Goal: Communication & Community: Answer question/provide support

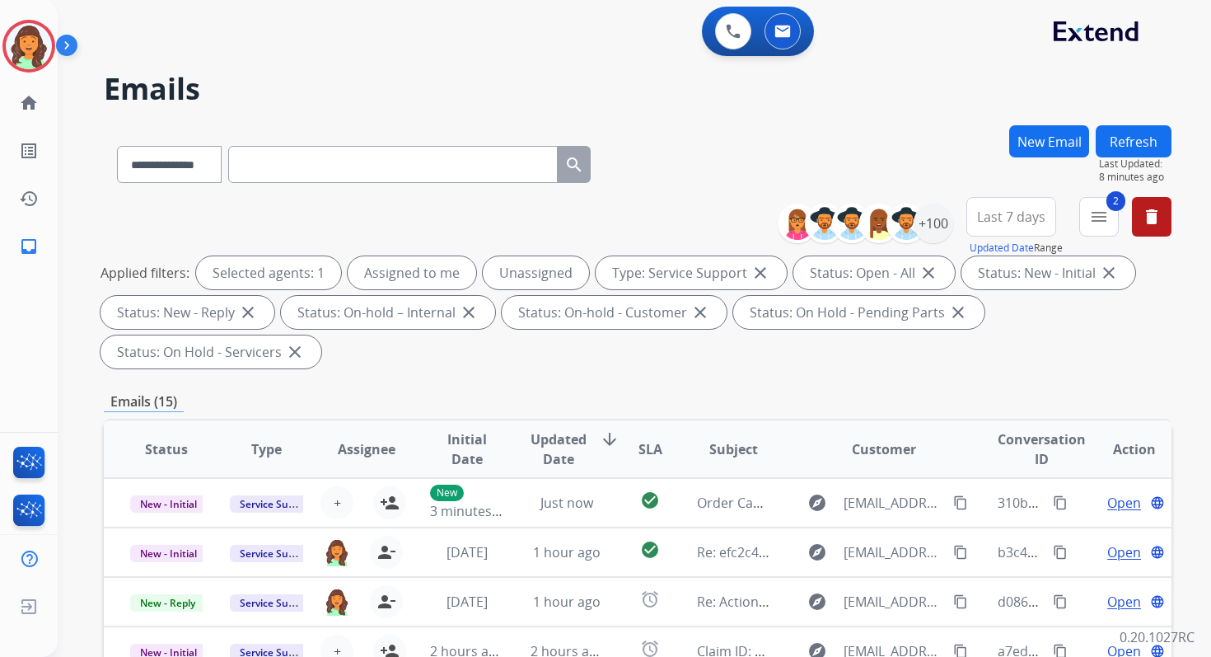
select select "**********"
click at [31, 41] on img at bounding box center [29, 46] width 46 height 46
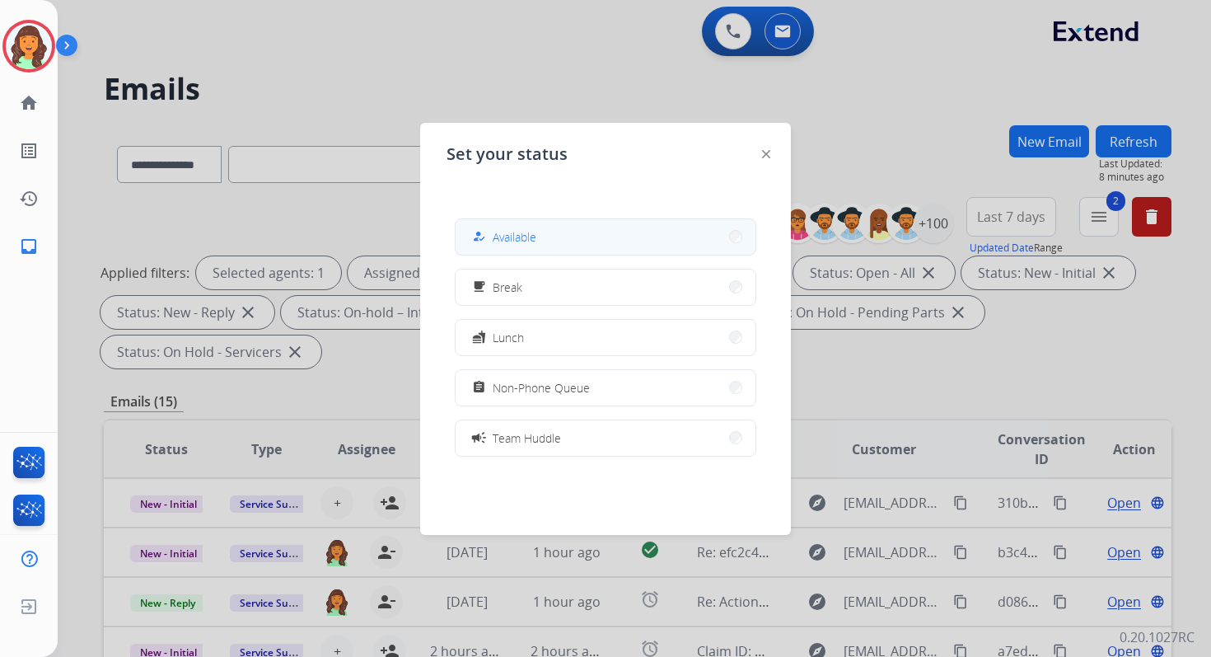
click at [517, 228] on span "Available" at bounding box center [515, 236] width 44 height 17
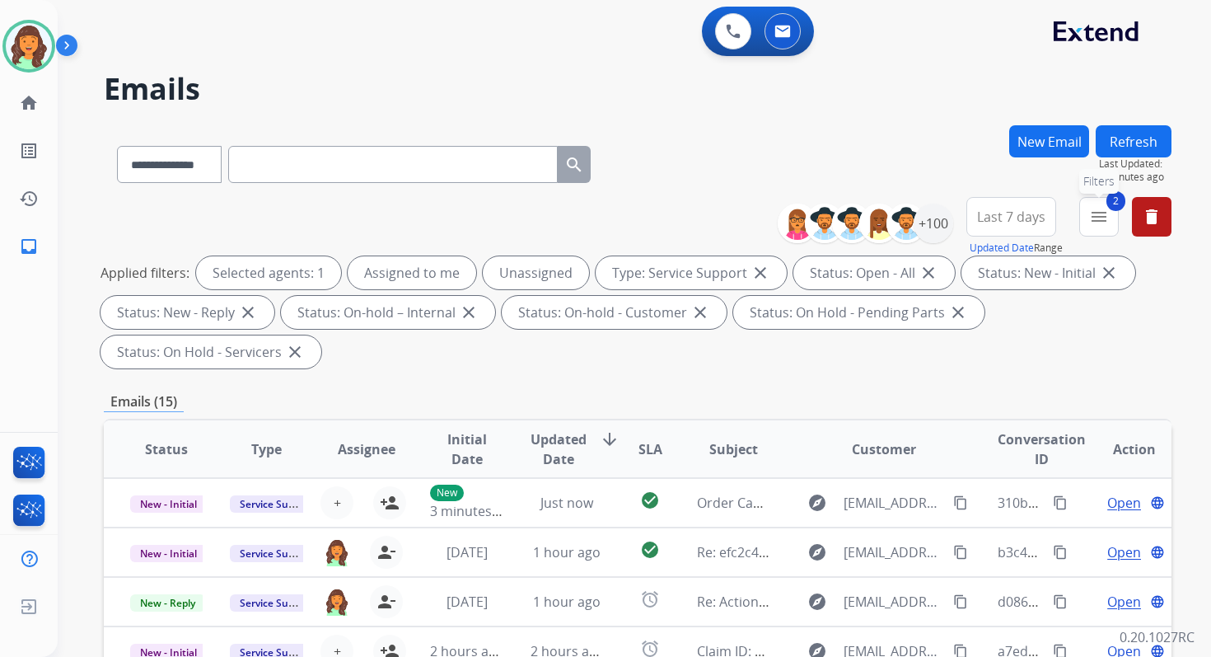
click at [1092, 215] on mat-icon "menu" at bounding box center [1099, 217] width 20 height 20
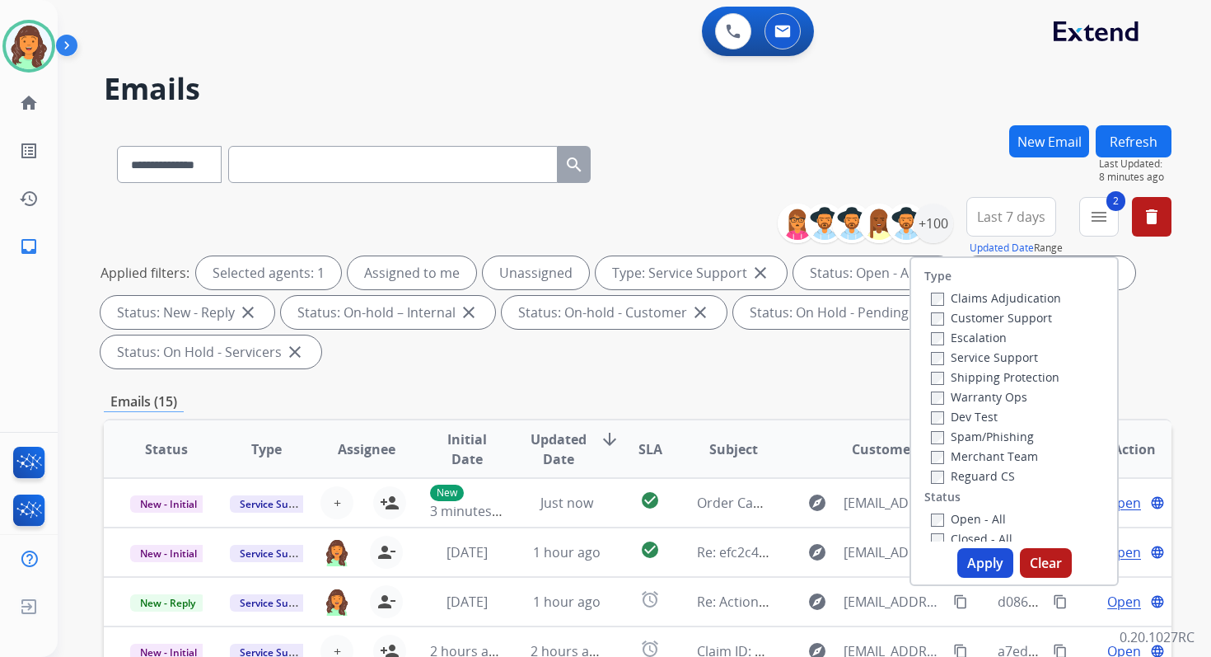
click at [808, 376] on div "**********" at bounding box center [638, 590] width 1068 height 931
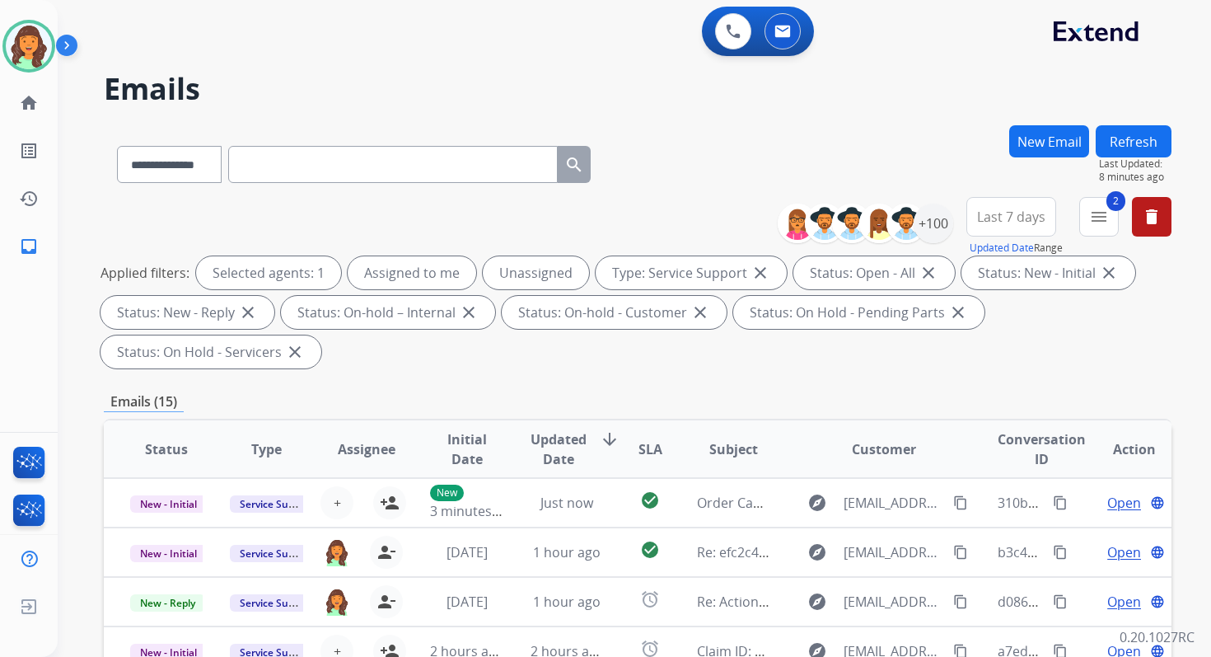
scroll to position [400, 0]
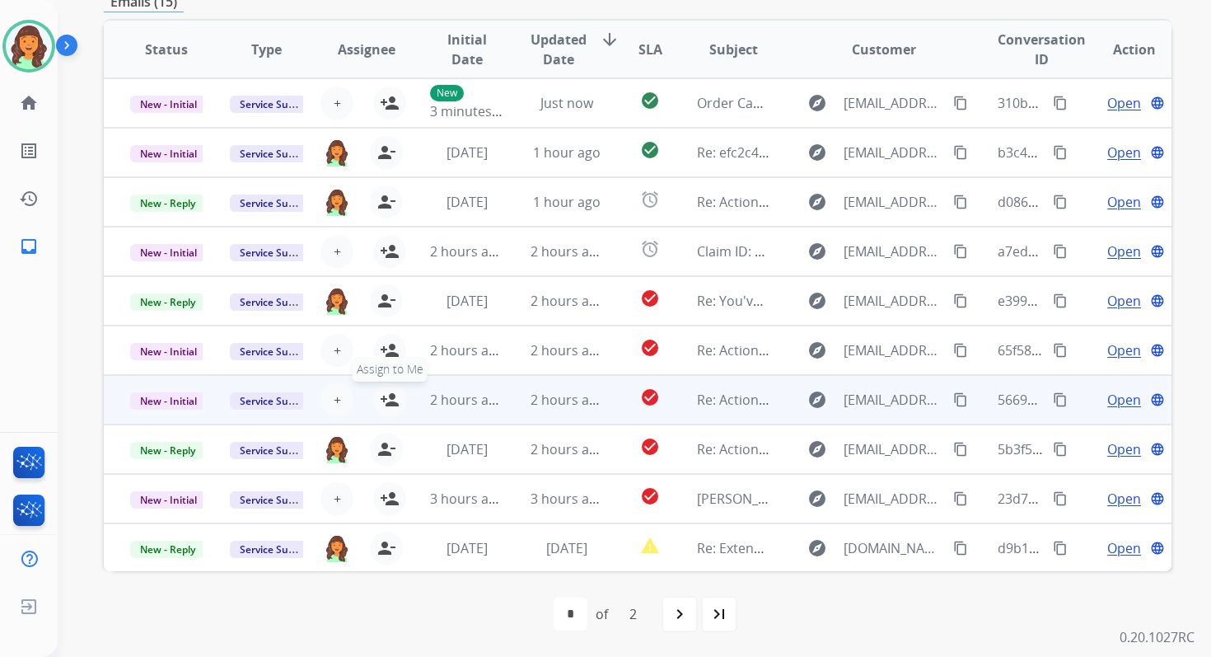
click at [391, 392] on mat-icon "person_add" at bounding box center [390, 400] width 20 height 20
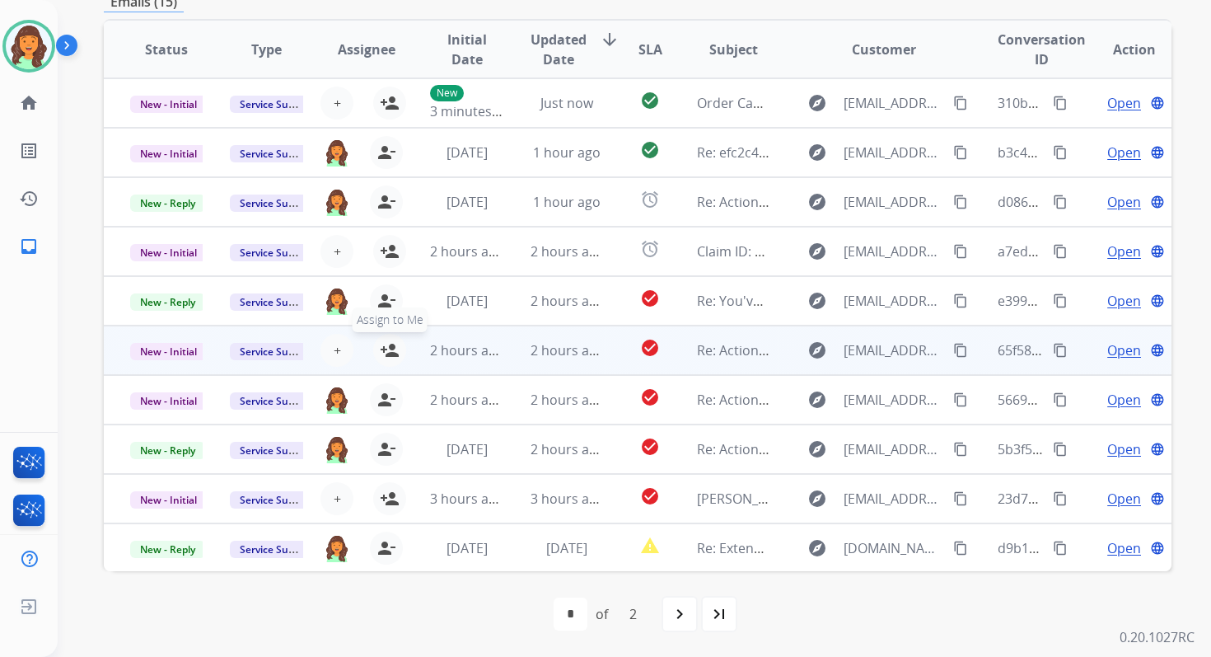
click at [391, 357] on mat-icon "person_add" at bounding box center [390, 350] width 20 height 20
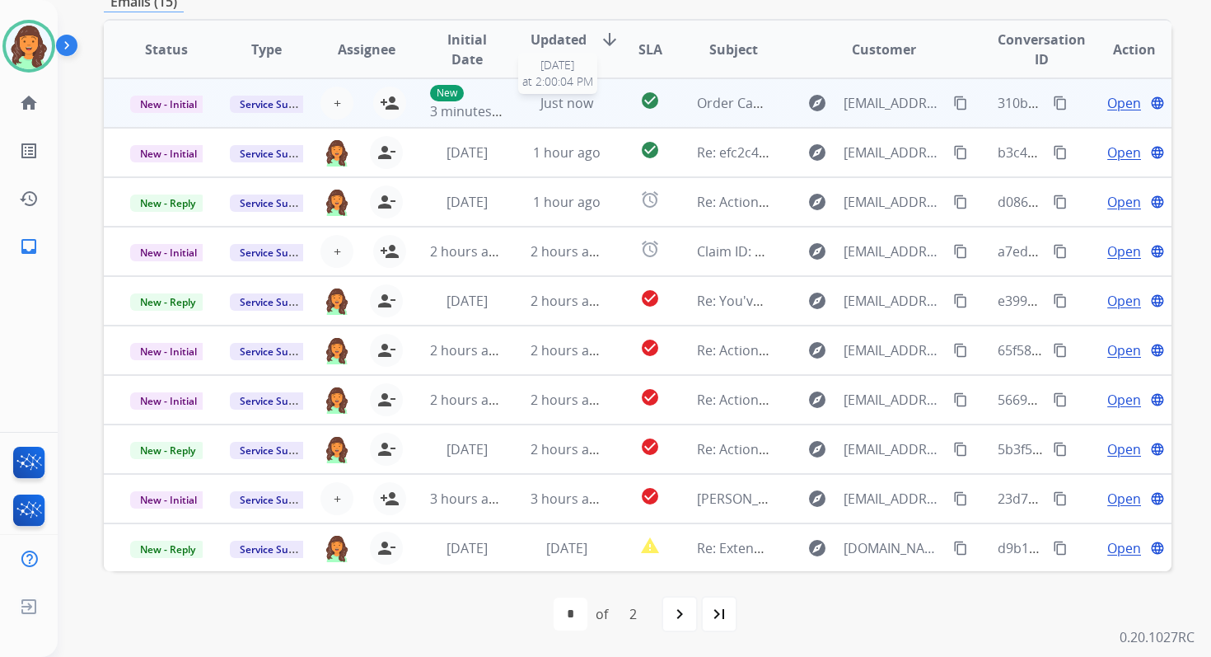
click at [542, 101] on span "Just now" at bounding box center [566, 103] width 53 height 18
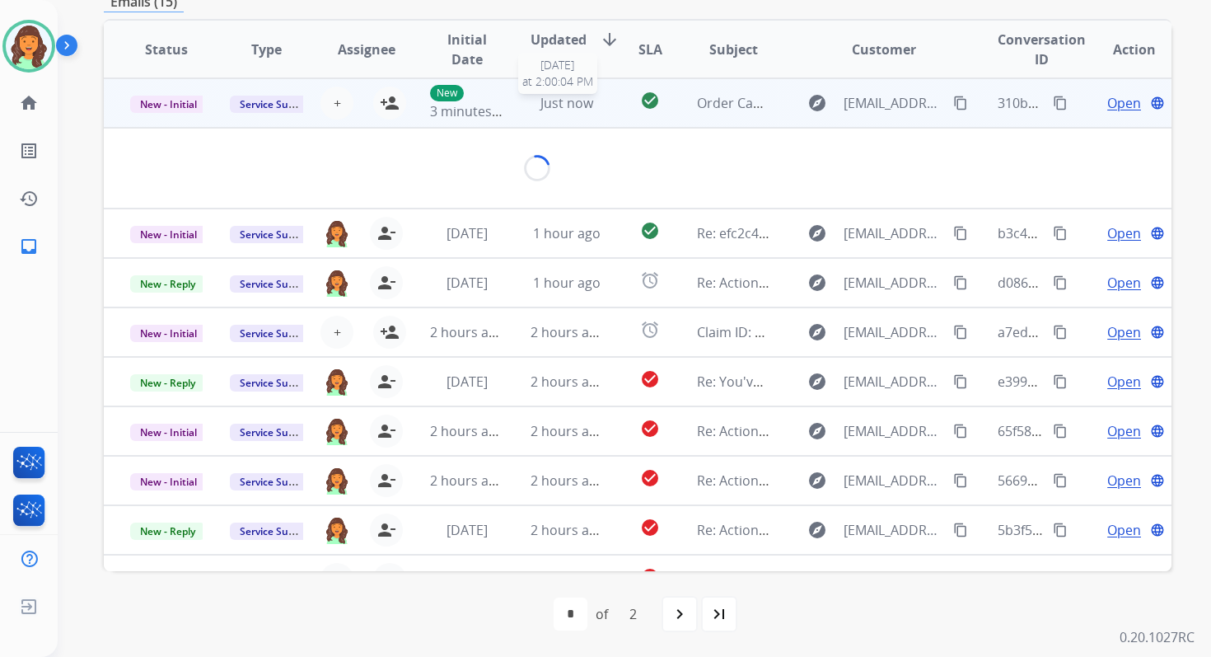
scroll to position [395, 0]
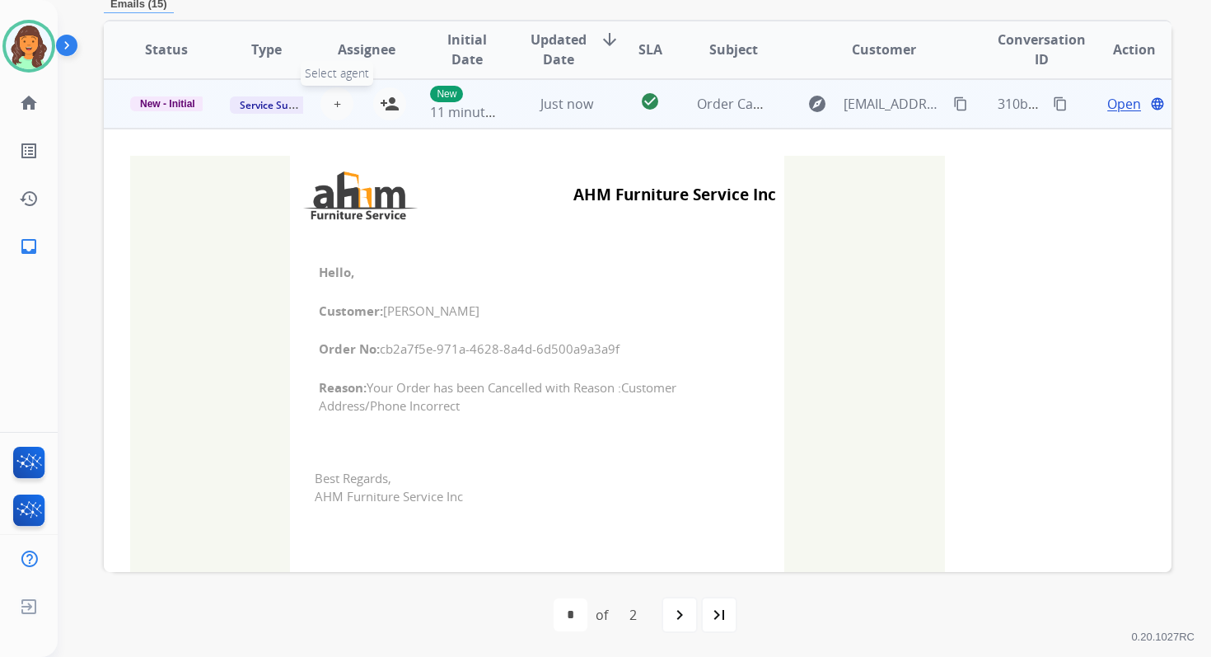
click at [334, 102] on span "+" at bounding box center [337, 104] width 7 height 20
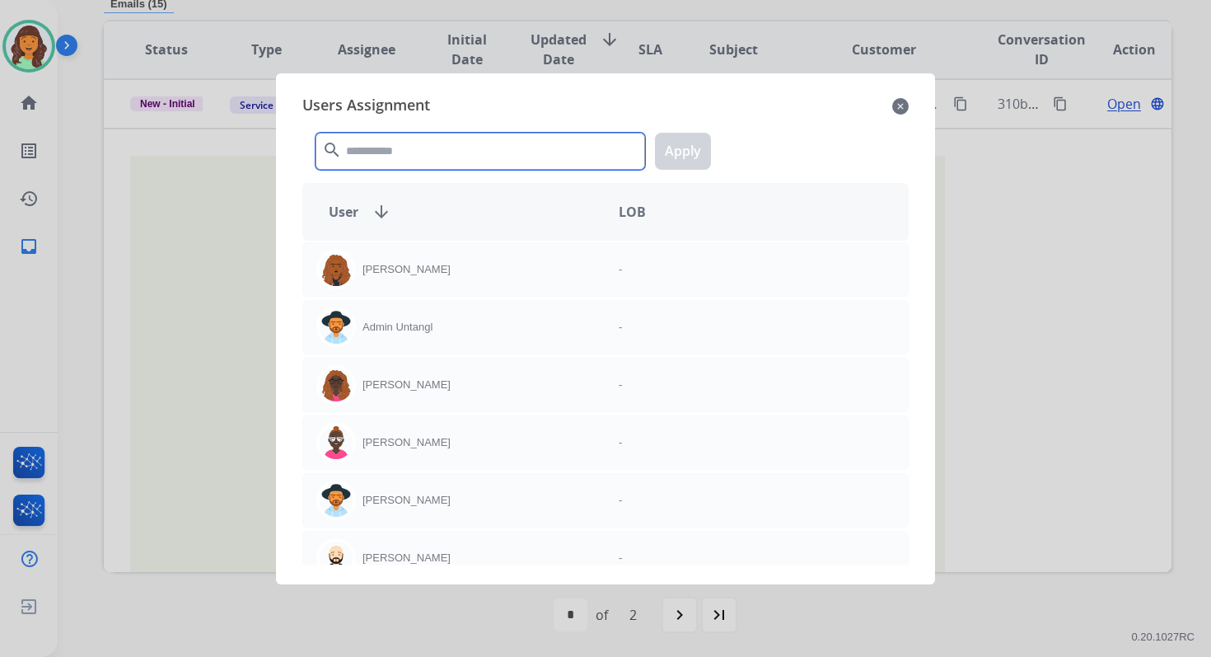
click at [386, 151] on input "text" at bounding box center [481, 151] width 330 height 37
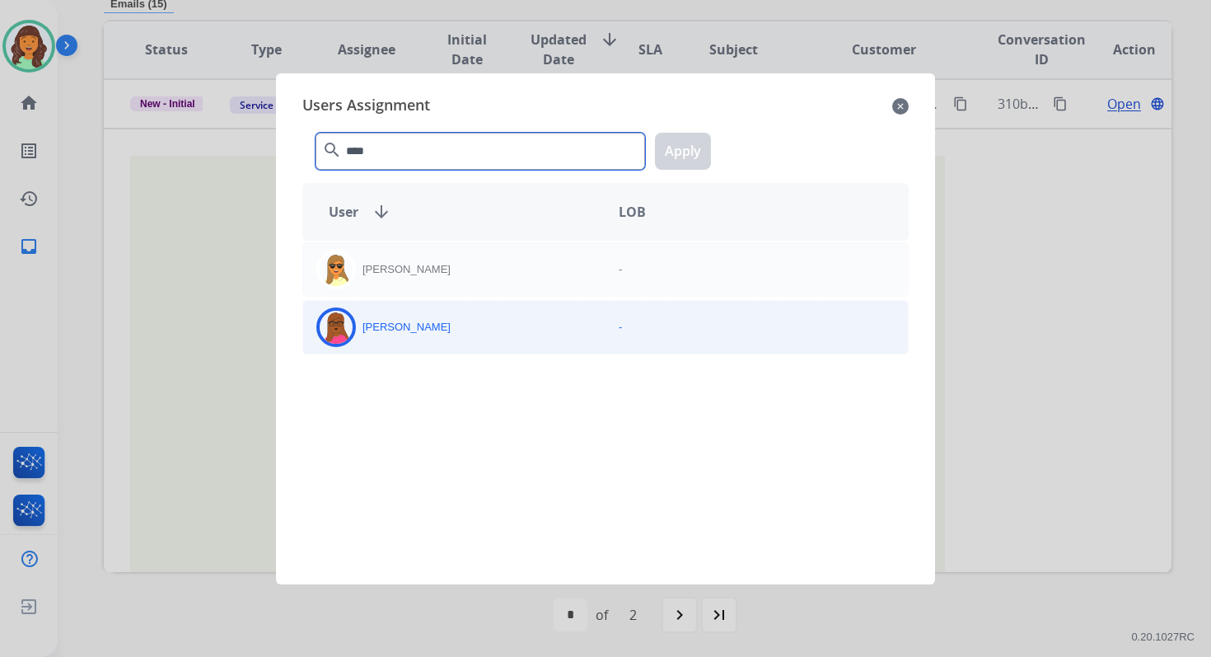
type input "****"
click at [436, 334] on div "[PERSON_NAME]" at bounding box center [454, 327] width 302 height 40
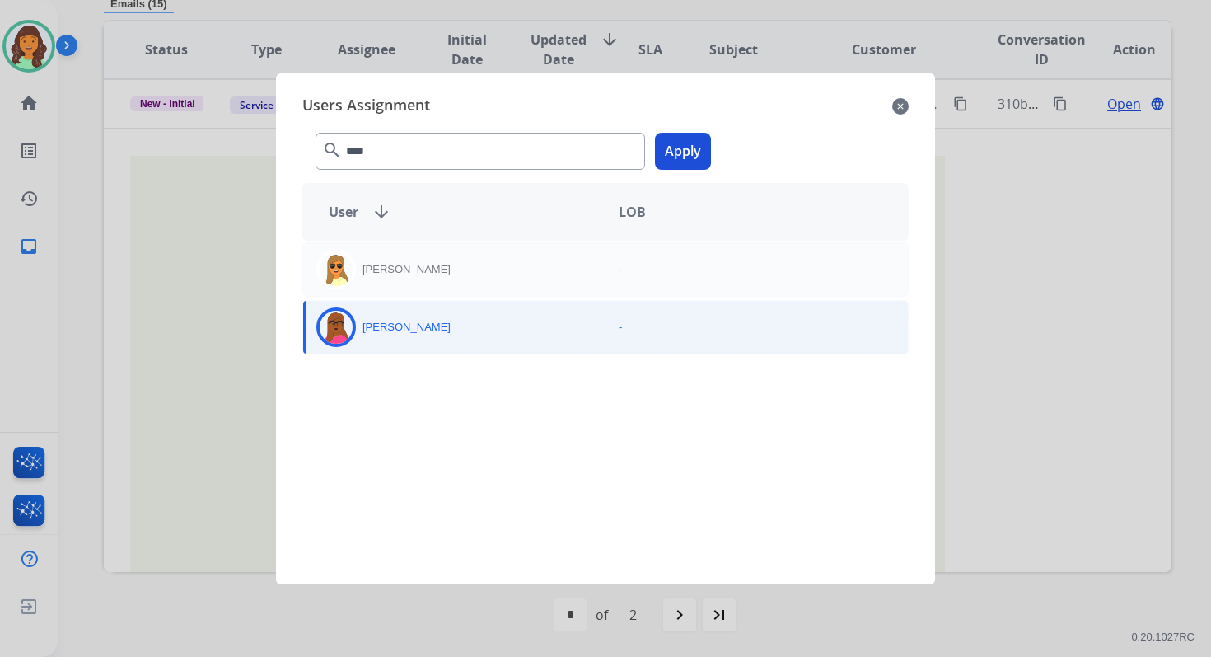
click at [681, 144] on button "Apply" at bounding box center [683, 151] width 56 height 37
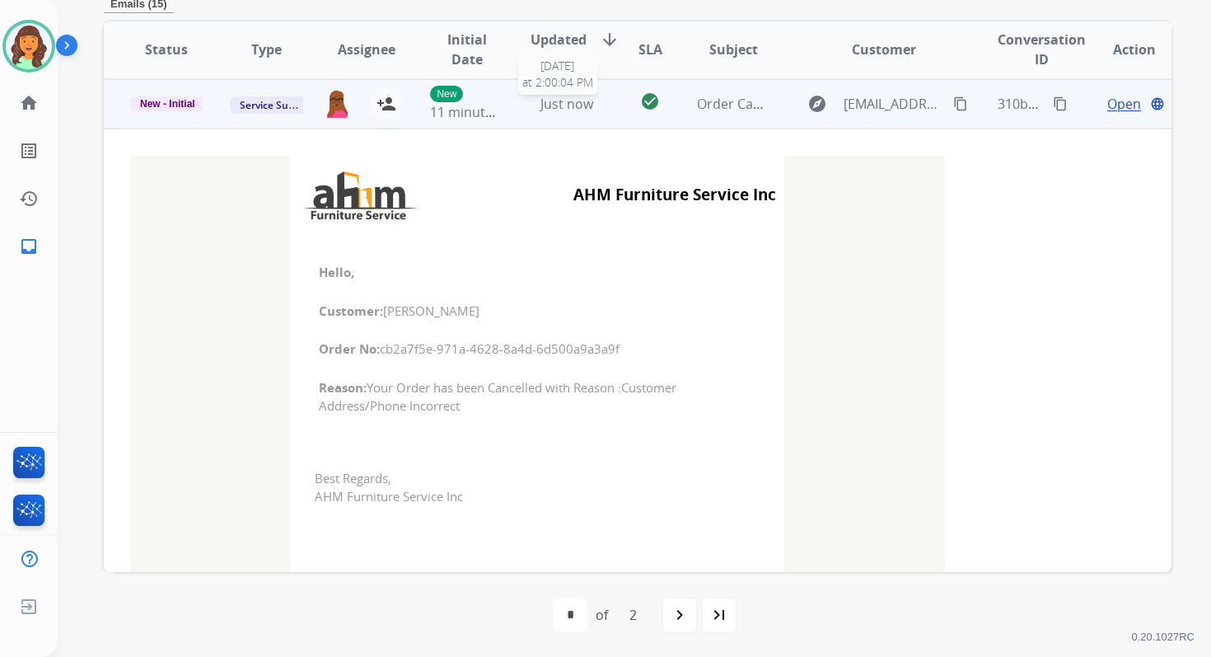
click at [564, 112] on div "Just now" at bounding box center [567, 104] width 73 height 20
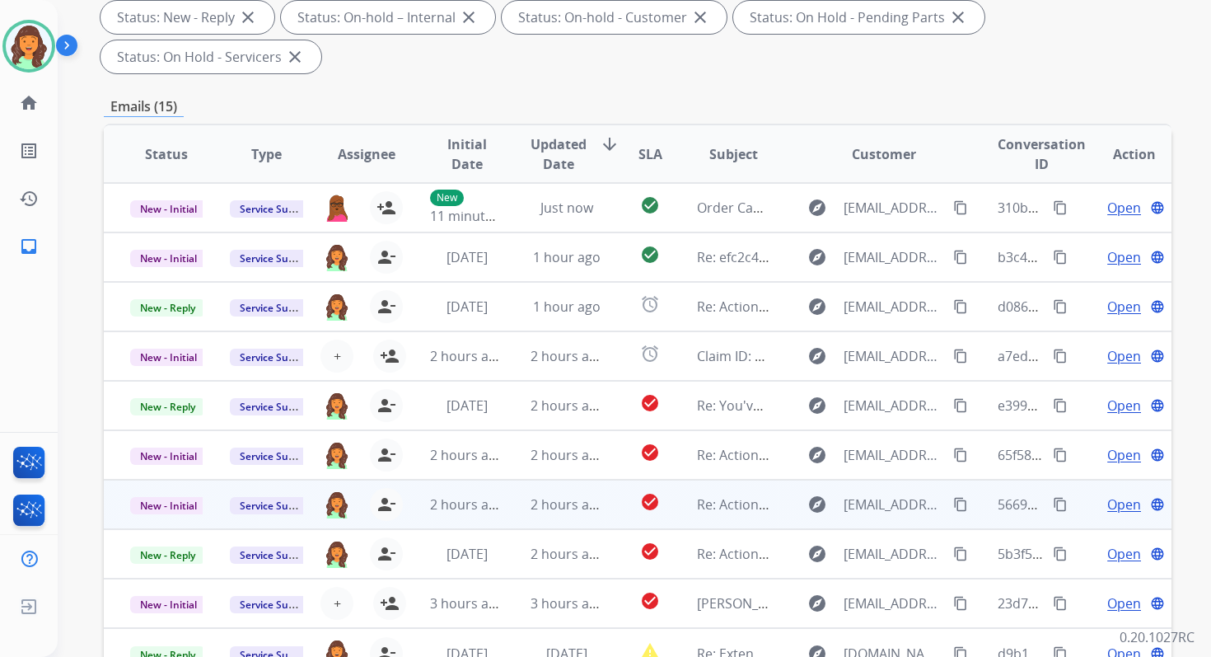
scroll to position [400, 0]
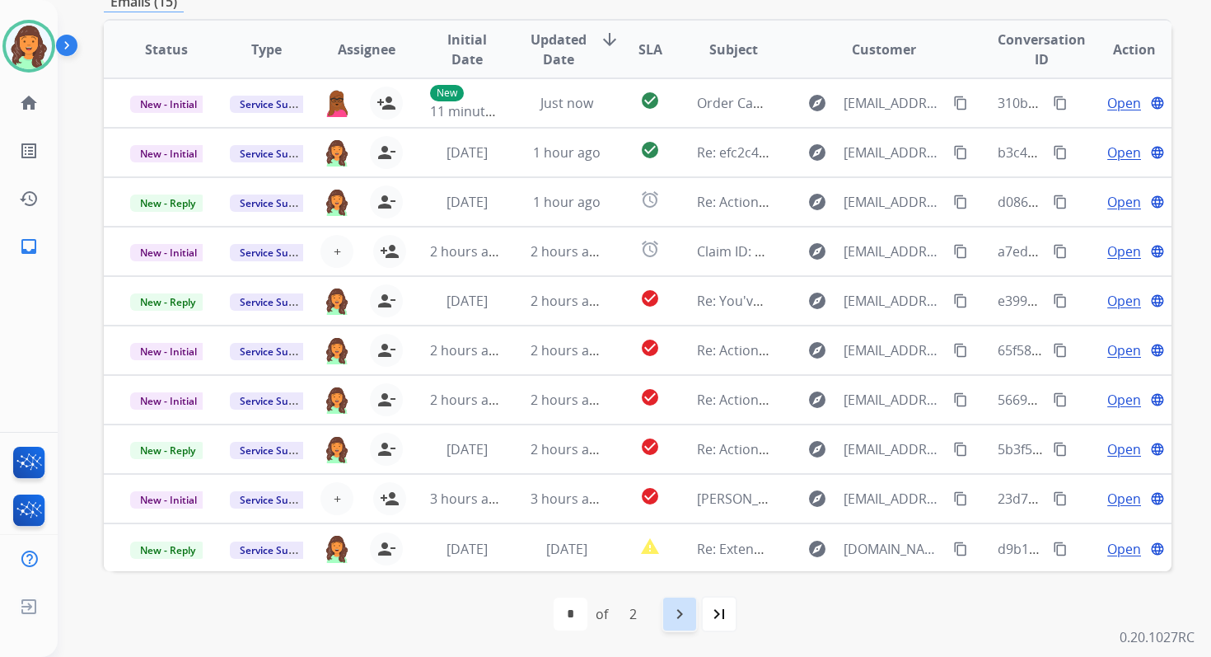
click at [685, 606] on mat-icon "navigate_next" at bounding box center [680, 614] width 20 height 20
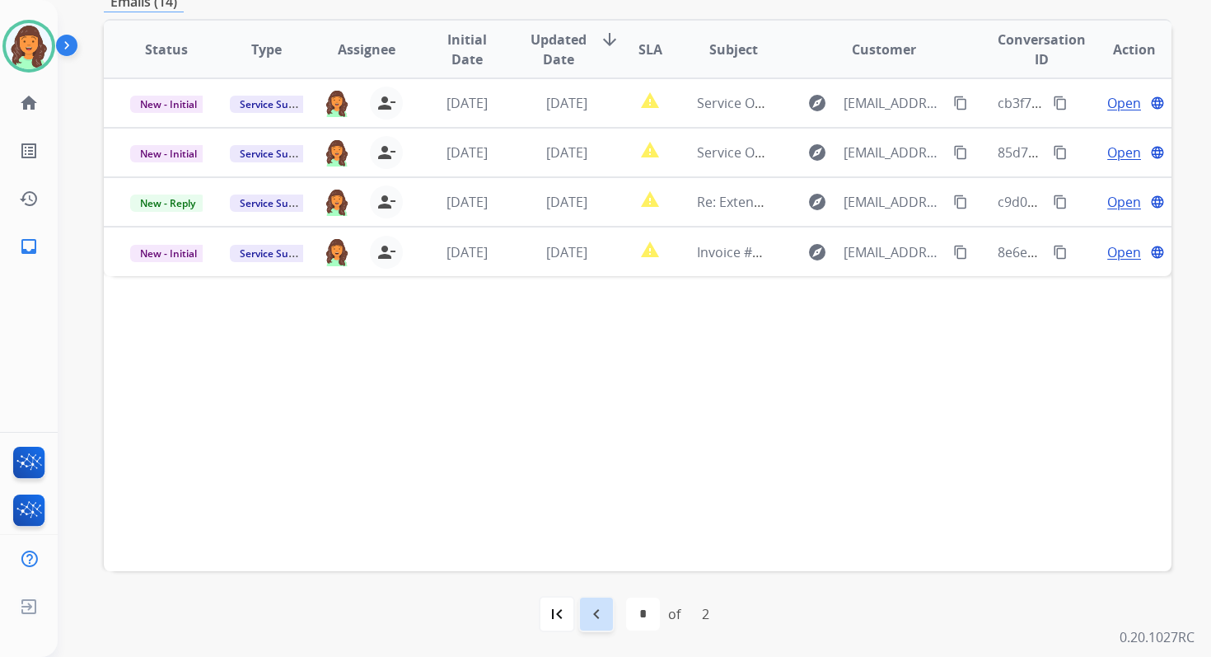
click at [603, 600] on div "navigate_before" at bounding box center [596, 614] width 36 height 36
select select "*"
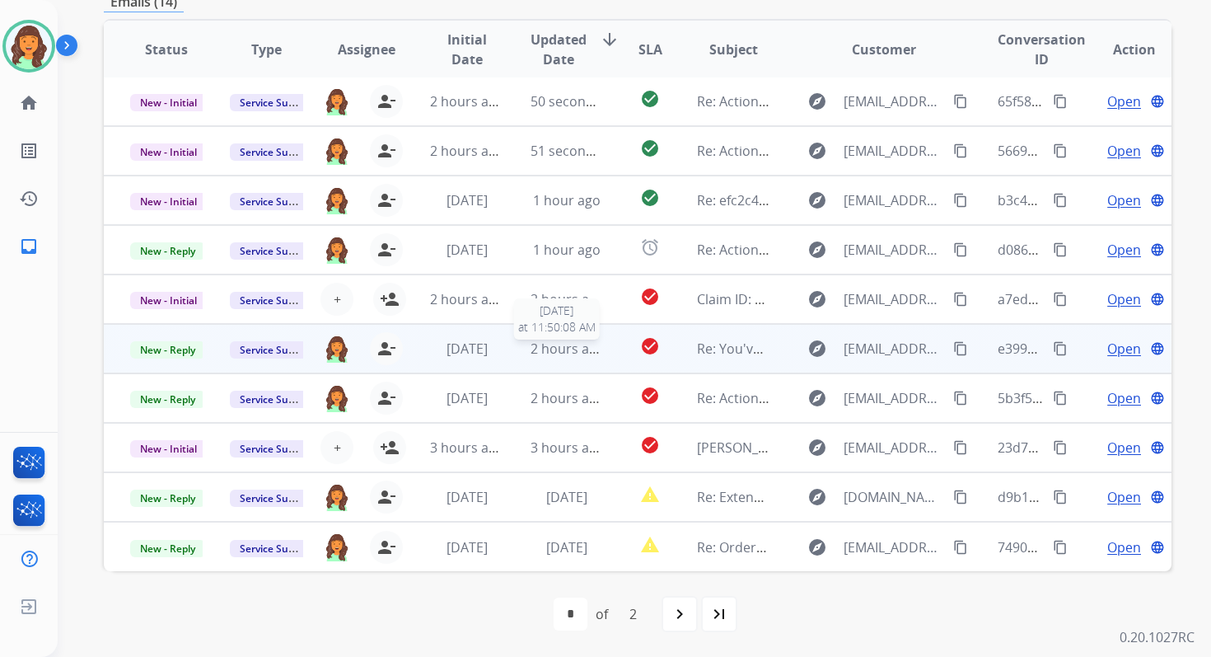
click at [538, 353] on span "2 hours ago" at bounding box center [568, 348] width 74 height 18
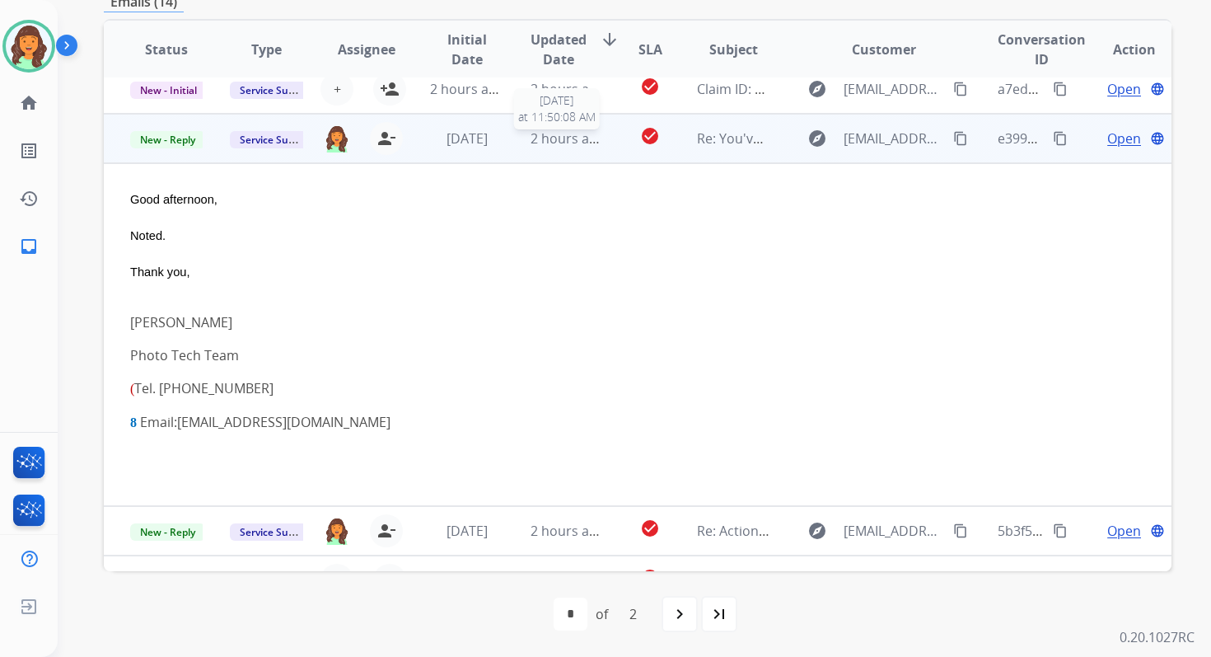
scroll to position [247, 0]
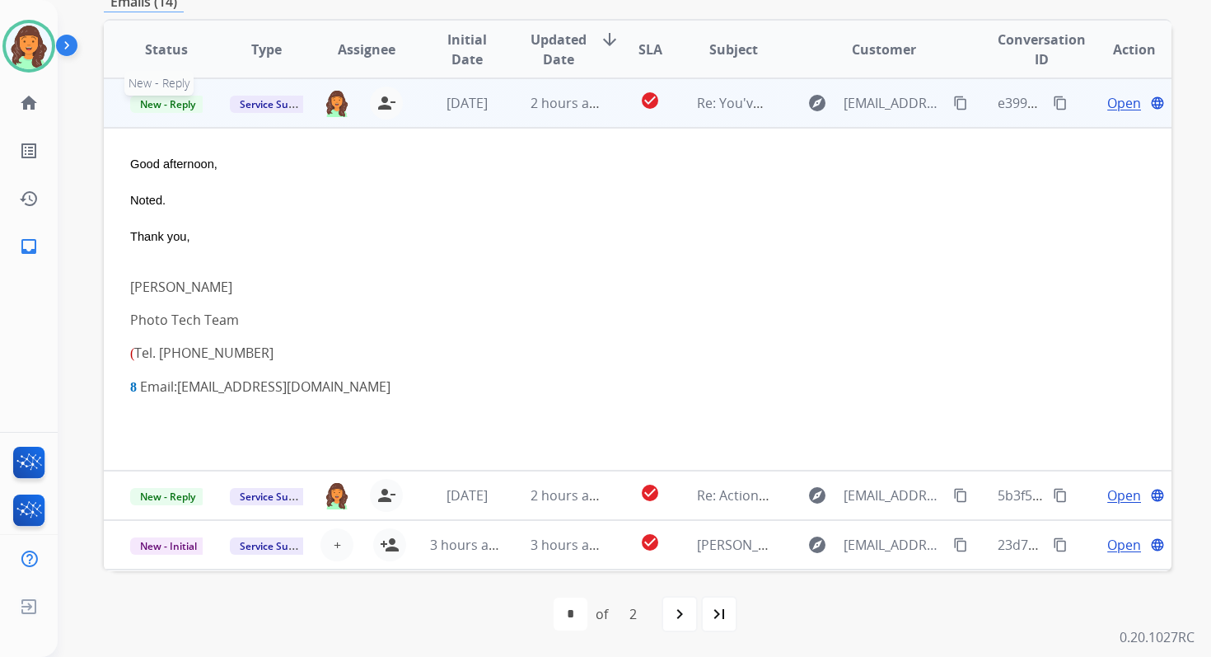
click at [185, 104] on span "New - Reply" at bounding box center [167, 104] width 75 height 17
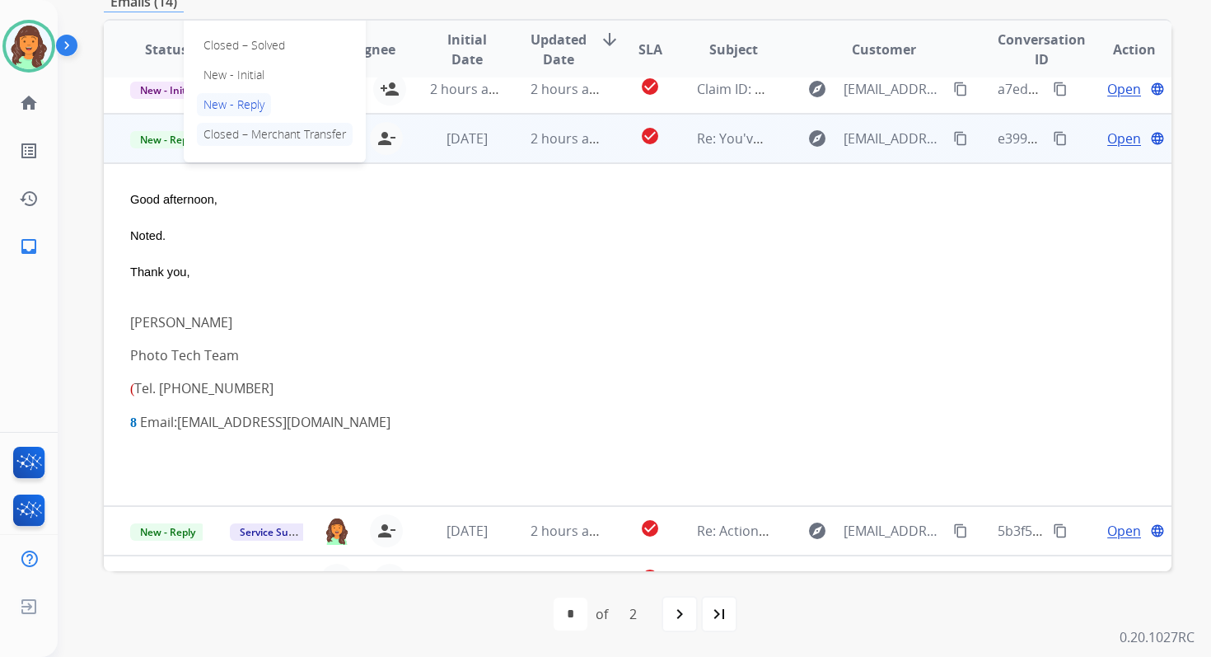
scroll to position [171, 0]
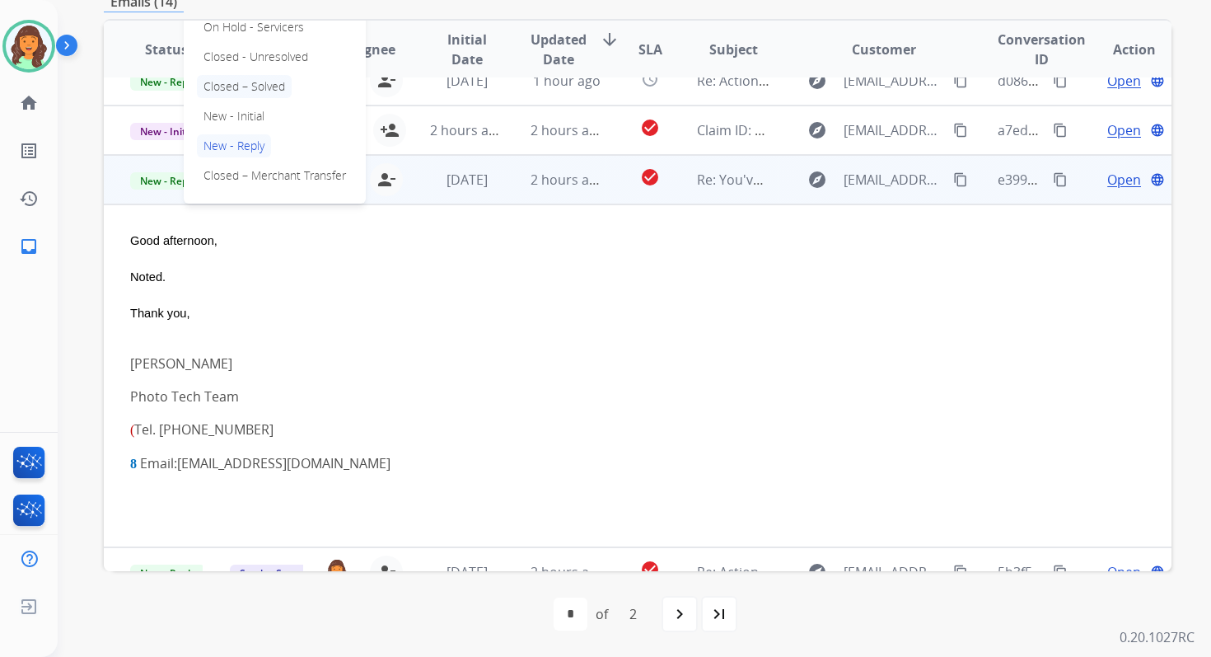
click at [216, 91] on p "Closed – Solved" at bounding box center [244, 86] width 95 height 23
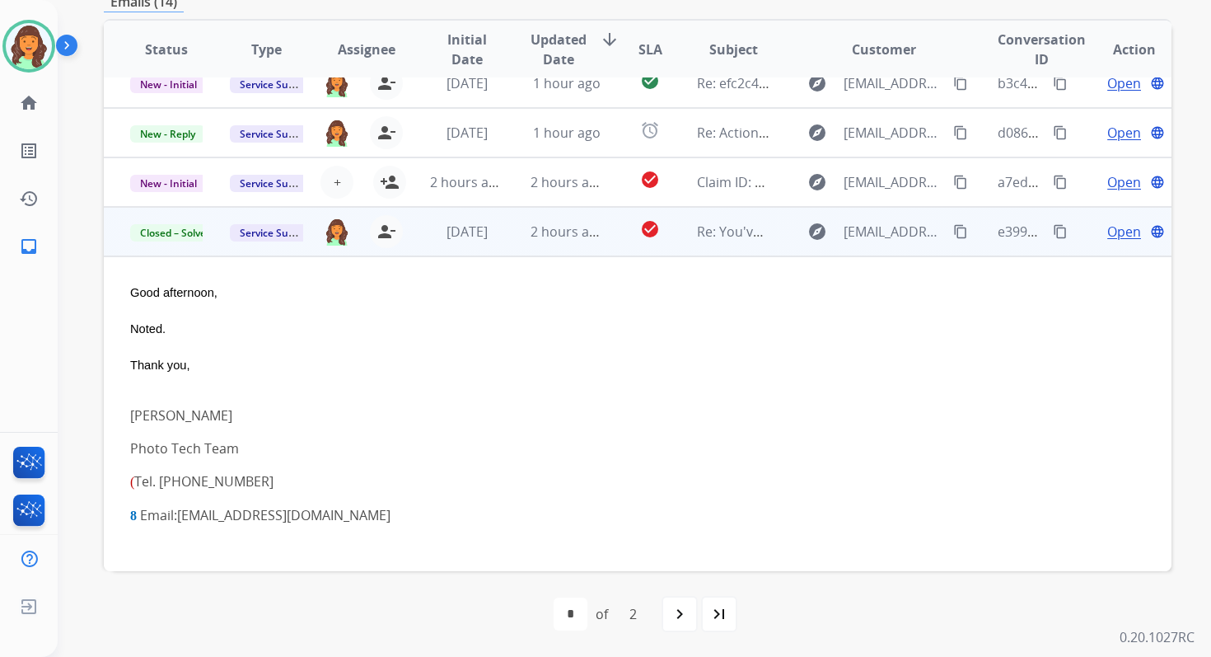
scroll to position [53, 0]
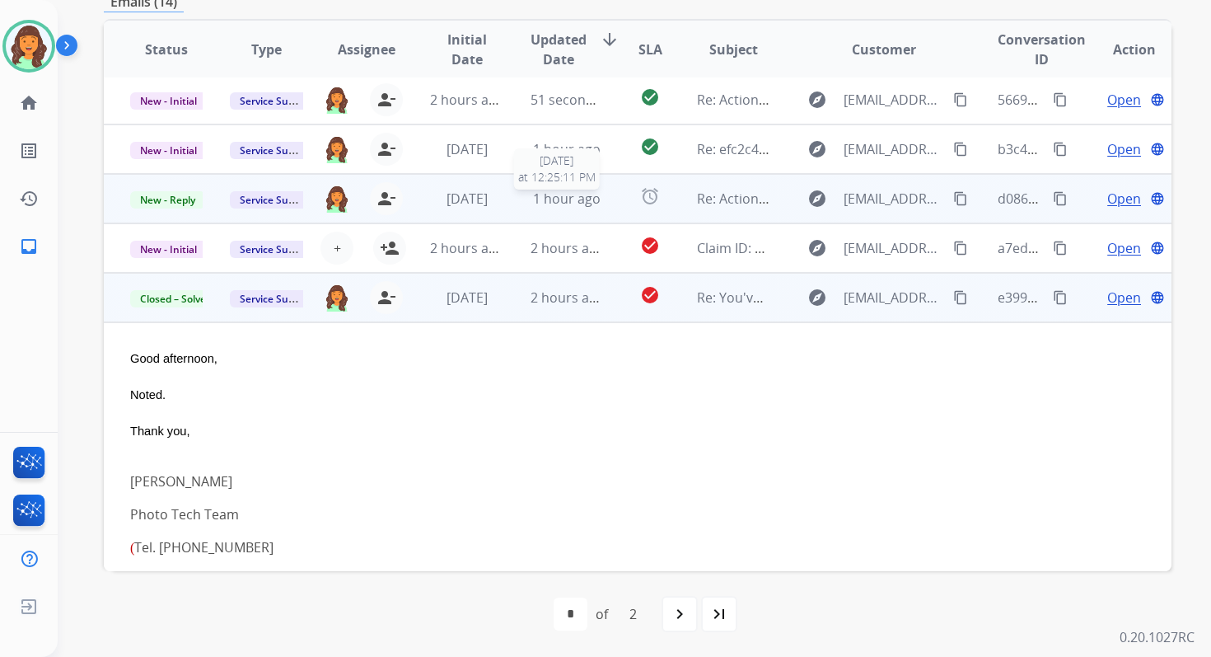
click at [557, 203] on span "1 hour ago" at bounding box center [567, 198] width 68 height 18
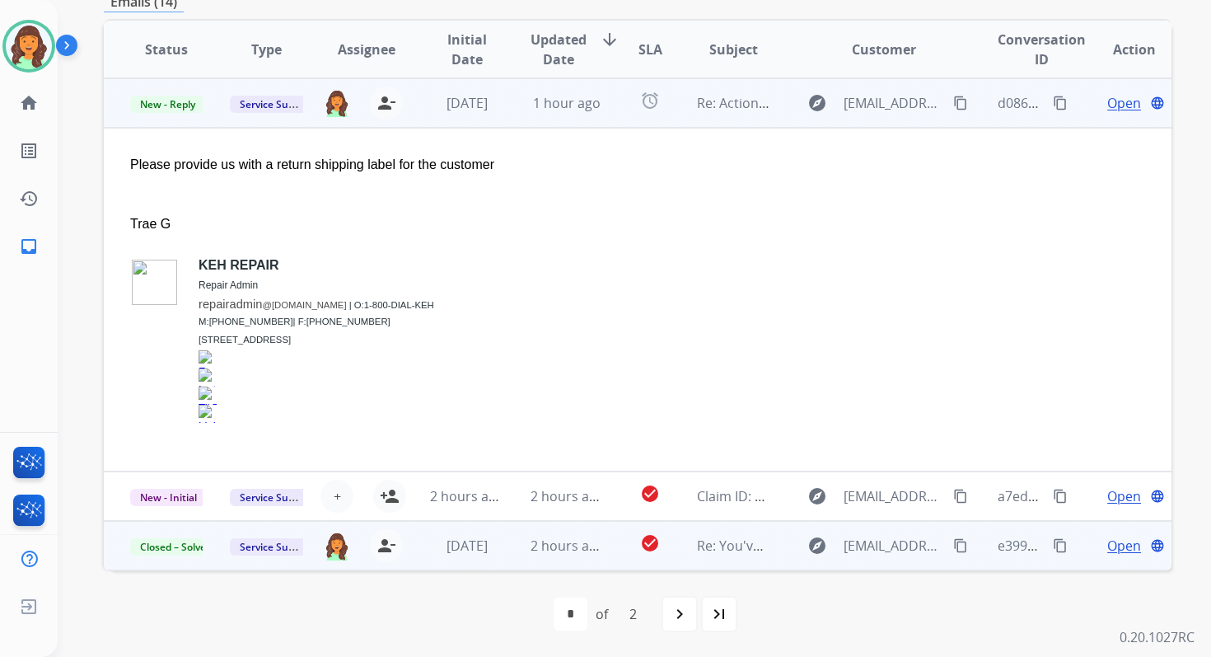
scroll to position [24, 0]
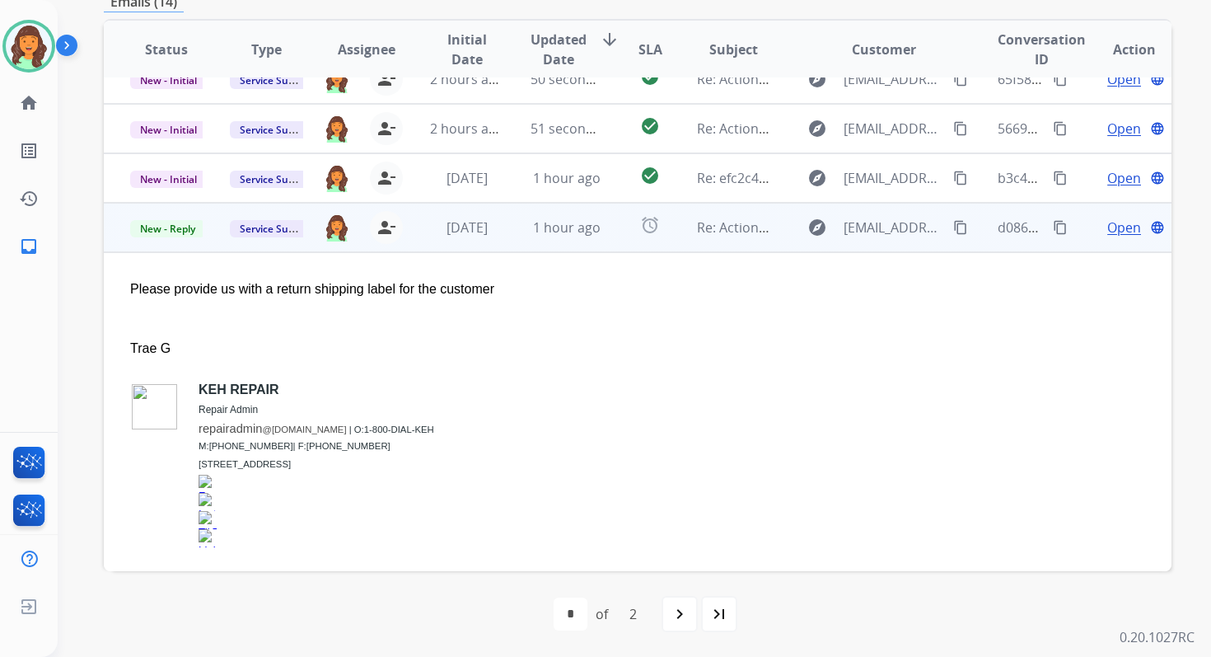
click at [1124, 225] on span "Open" at bounding box center [1124, 228] width 34 height 20
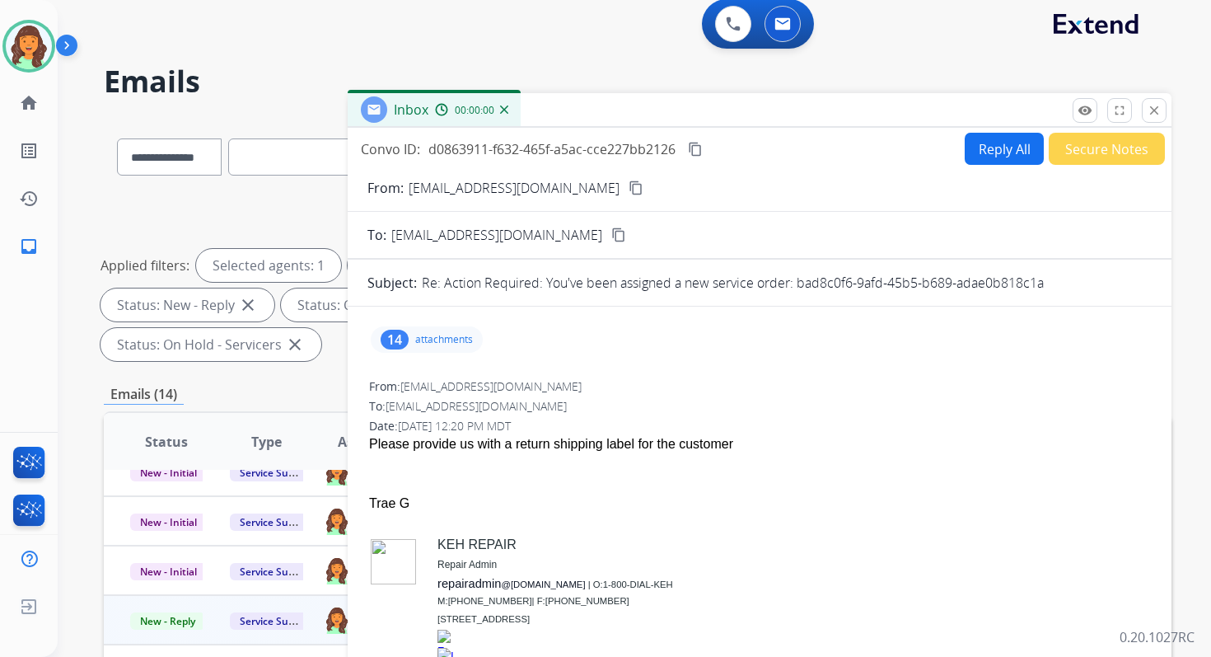
scroll to position [0, 0]
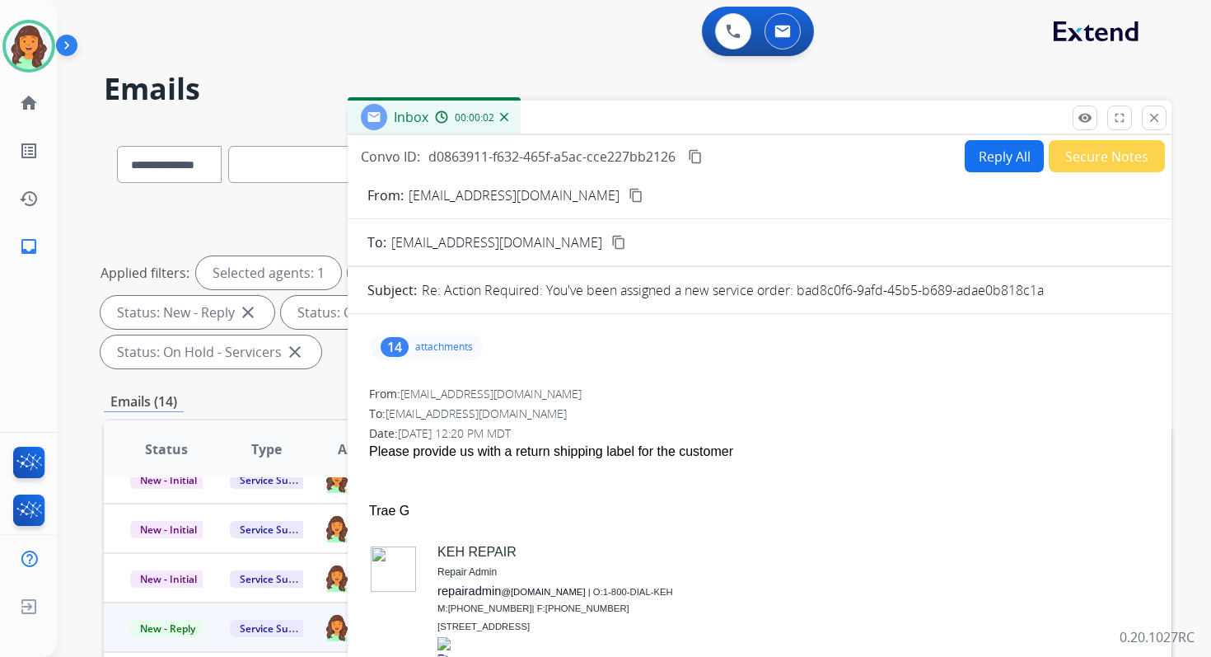
drag, startPoint x: 797, startPoint y: 289, endPoint x: 1074, endPoint y: 289, distance: 276.8
click at [1071, 289] on div "Re: Action Required: You've been assigned a new service order: bad8c0f6-9afd-45…" at bounding box center [787, 290] width 730 height 20
copy p "bad8c0f6-9afd-45b5-b689-adae0b818c1a"
click at [973, 151] on button "Reply All" at bounding box center [1004, 156] width 79 height 32
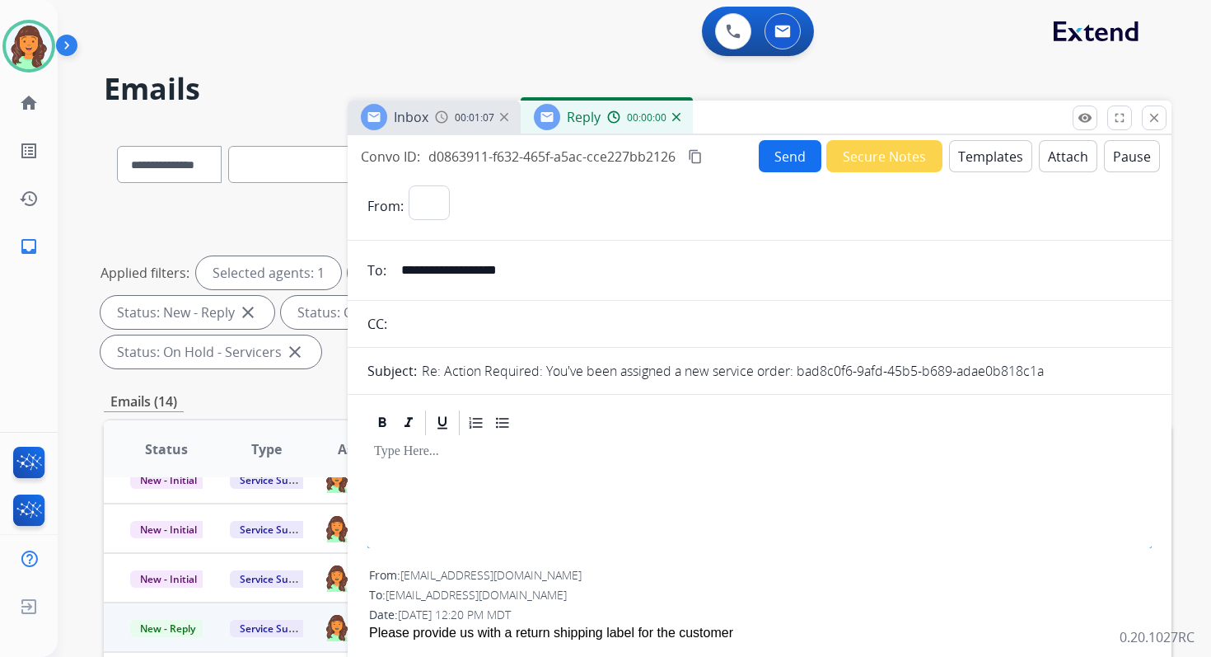
click at [973, 151] on button "Templates" at bounding box center [990, 156] width 83 height 32
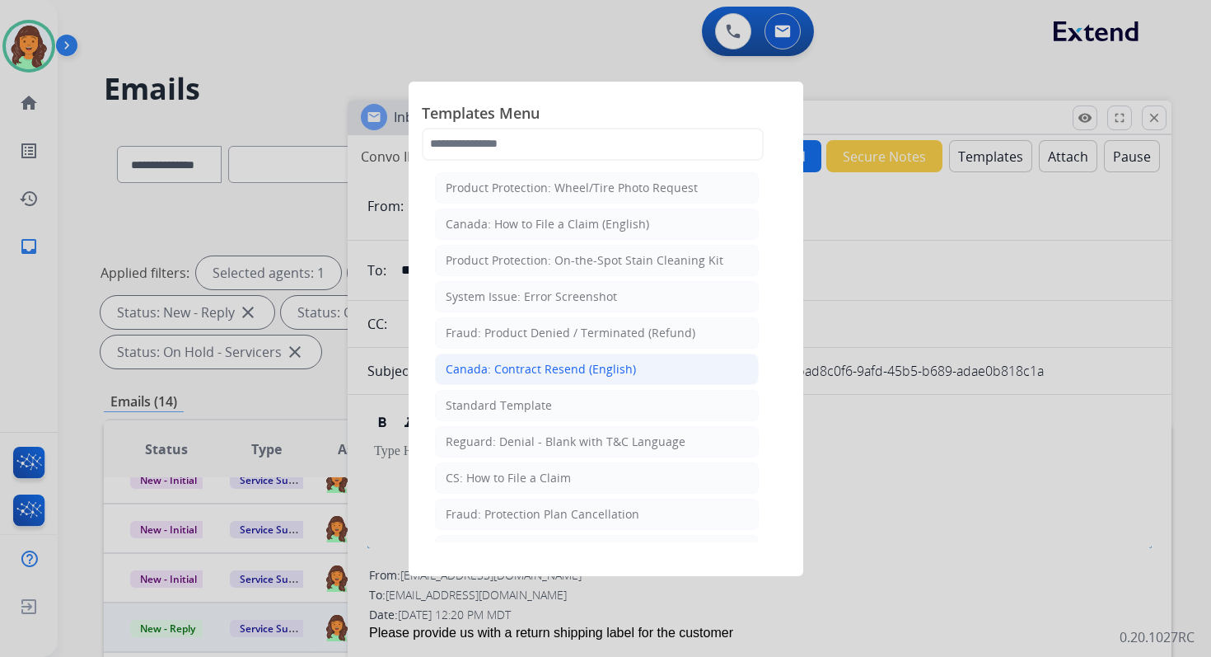
select select "**********"
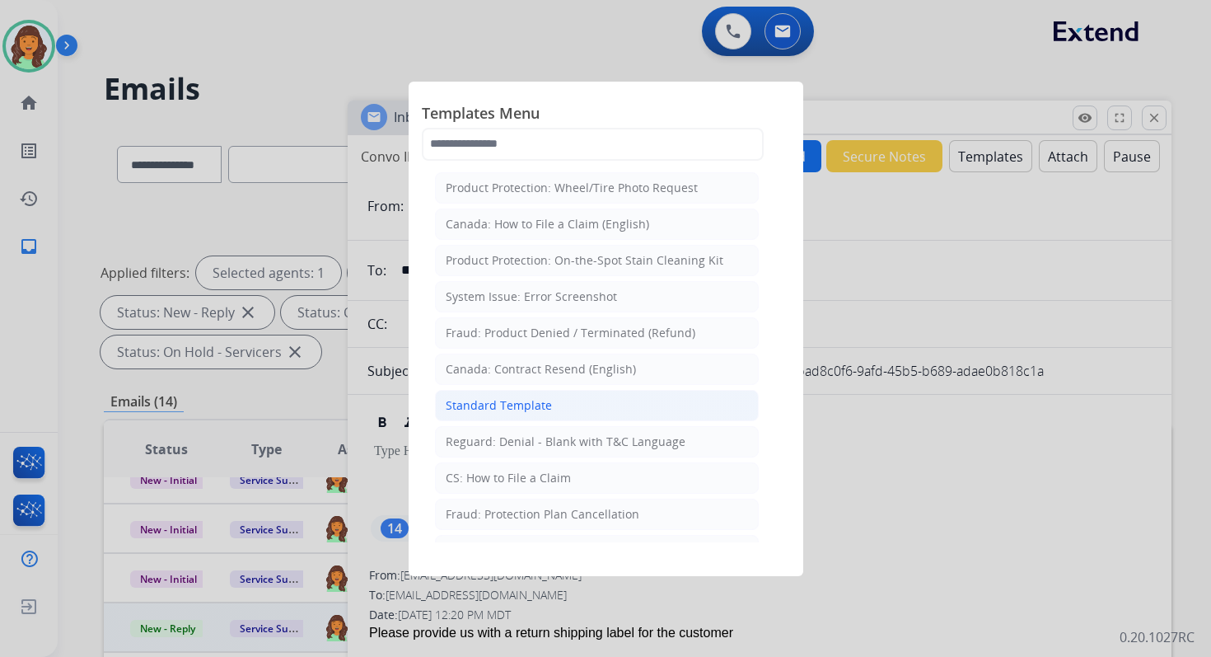
click at [541, 397] on div "Standard Template" at bounding box center [499, 405] width 106 height 16
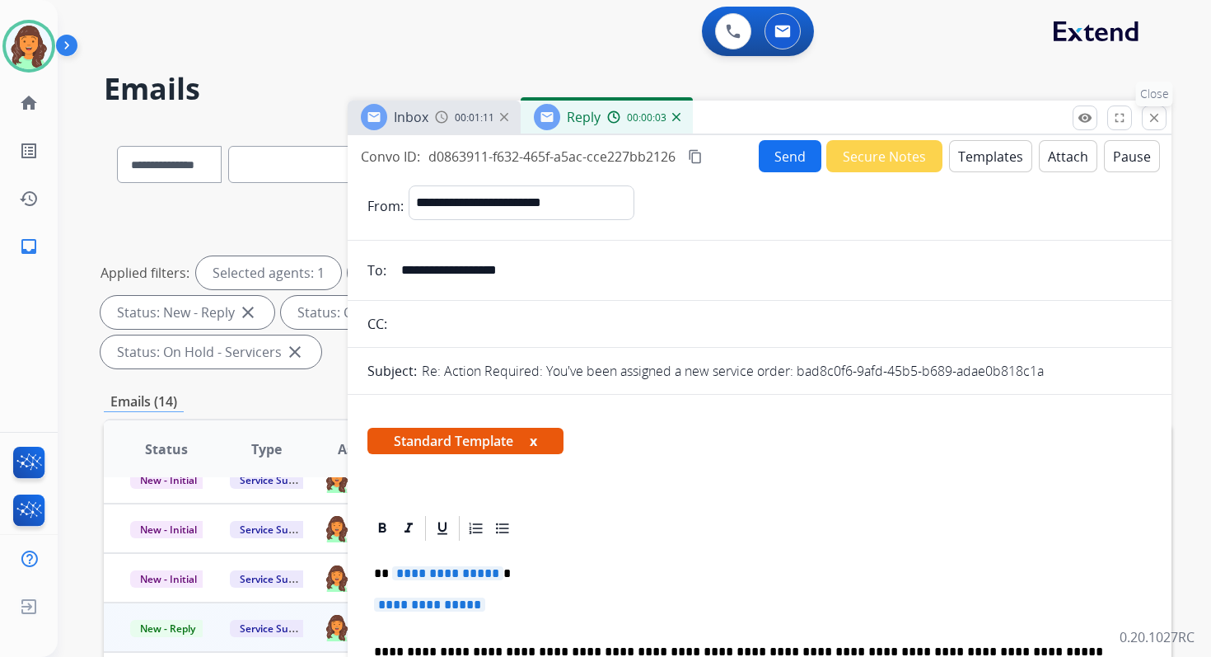
click at [1153, 117] on mat-icon "close" at bounding box center [1154, 117] width 15 height 15
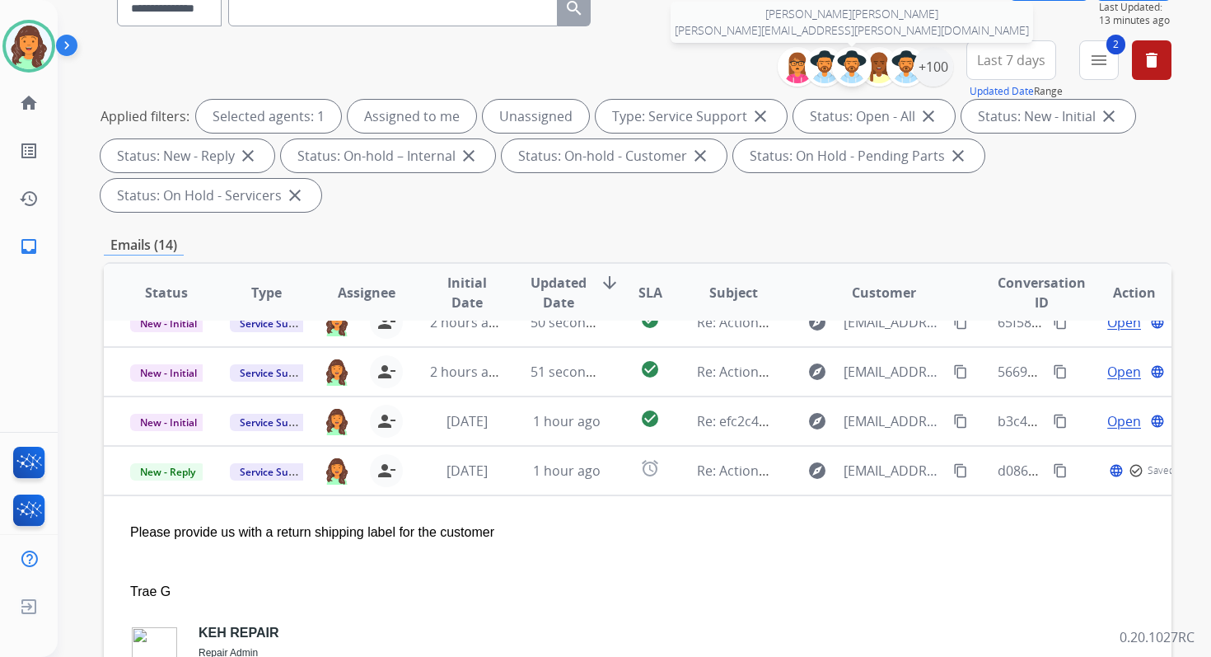
scroll to position [400, 0]
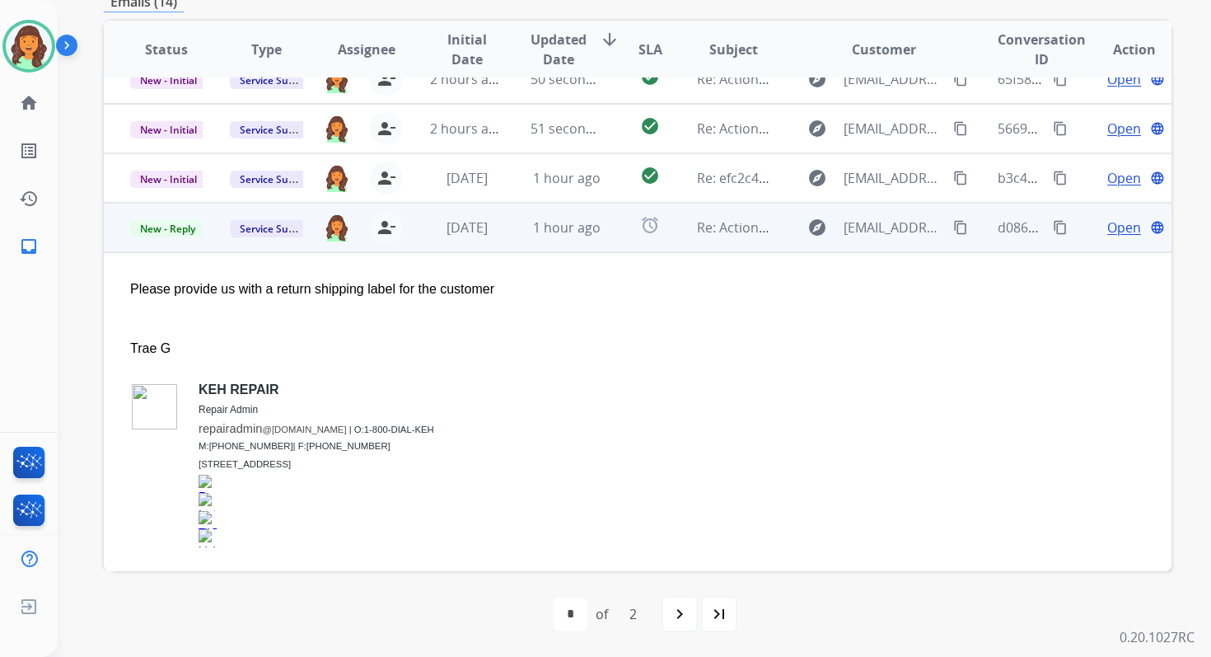
click at [1107, 223] on span "Open" at bounding box center [1124, 228] width 34 height 20
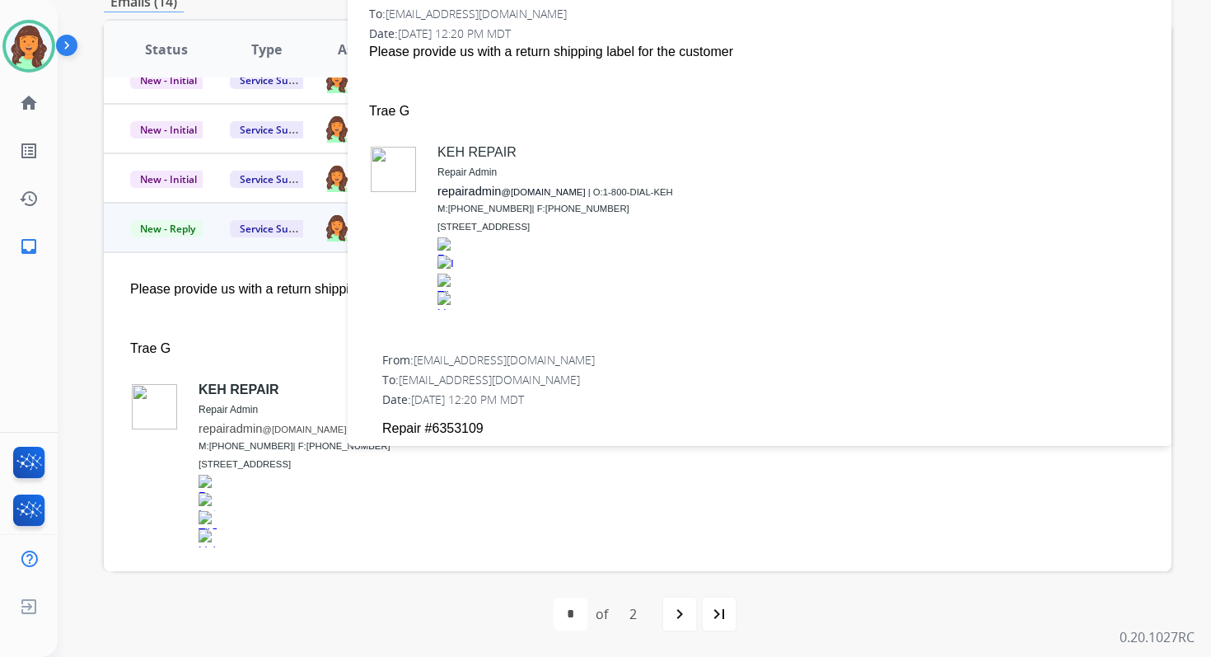
scroll to position [0, 0]
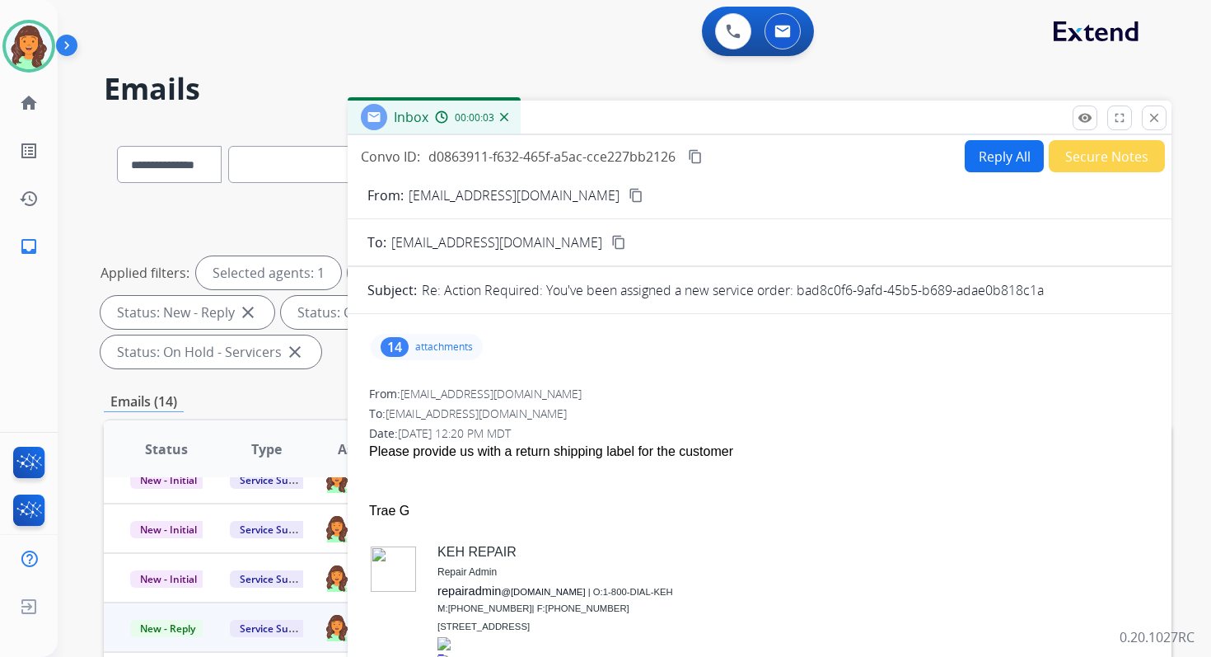
click at [992, 158] on button "Reply All" at bounding box center [1004, 156] width 79 height 32
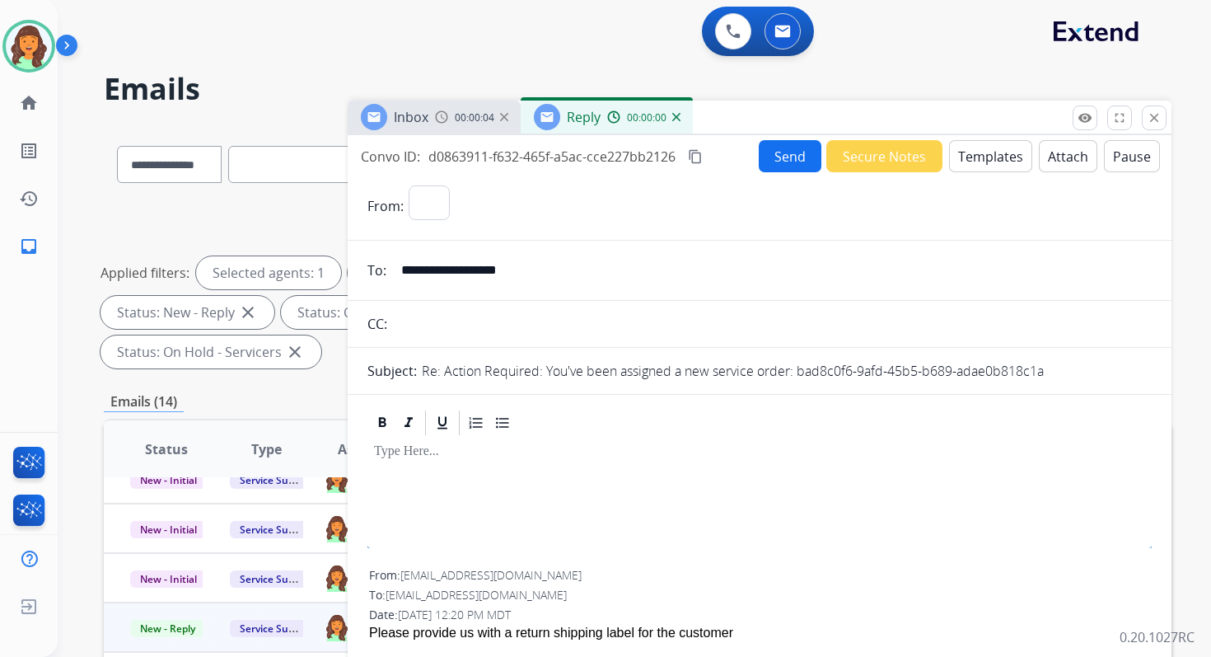
click at [992, 158] on button "Templates" at bounding box center [990, 156] width 83 height 32
select select "**********"
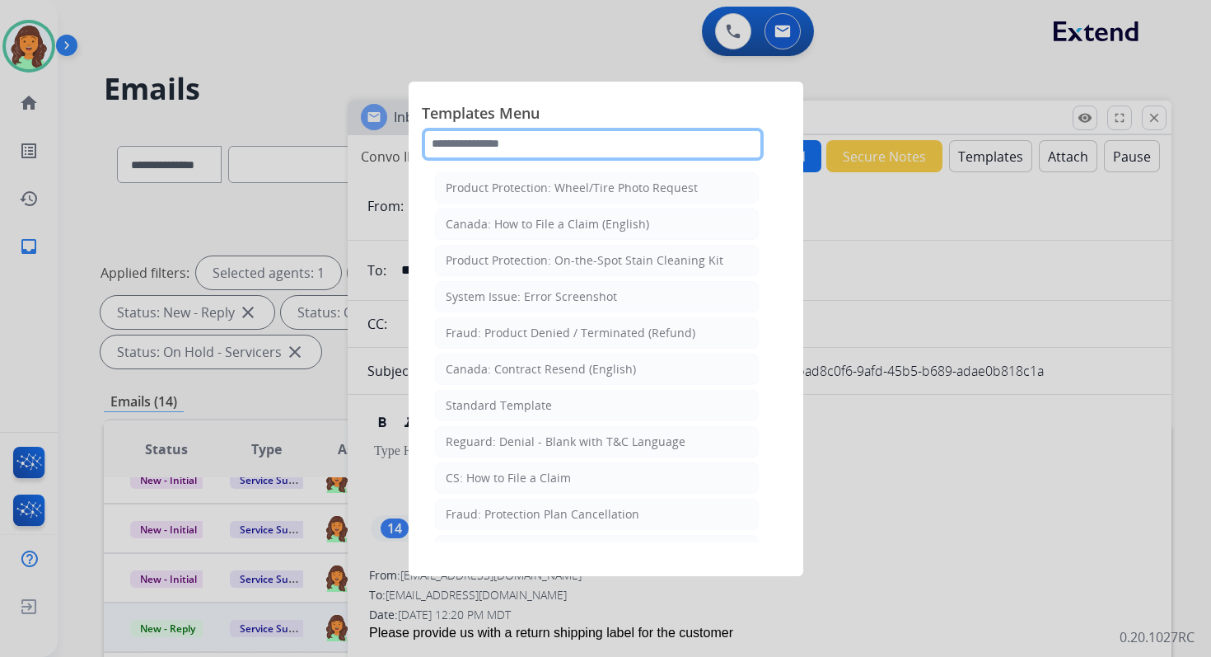
click at [666, 148] on input "text" at bounding box center [593, 144] width 342 height 33
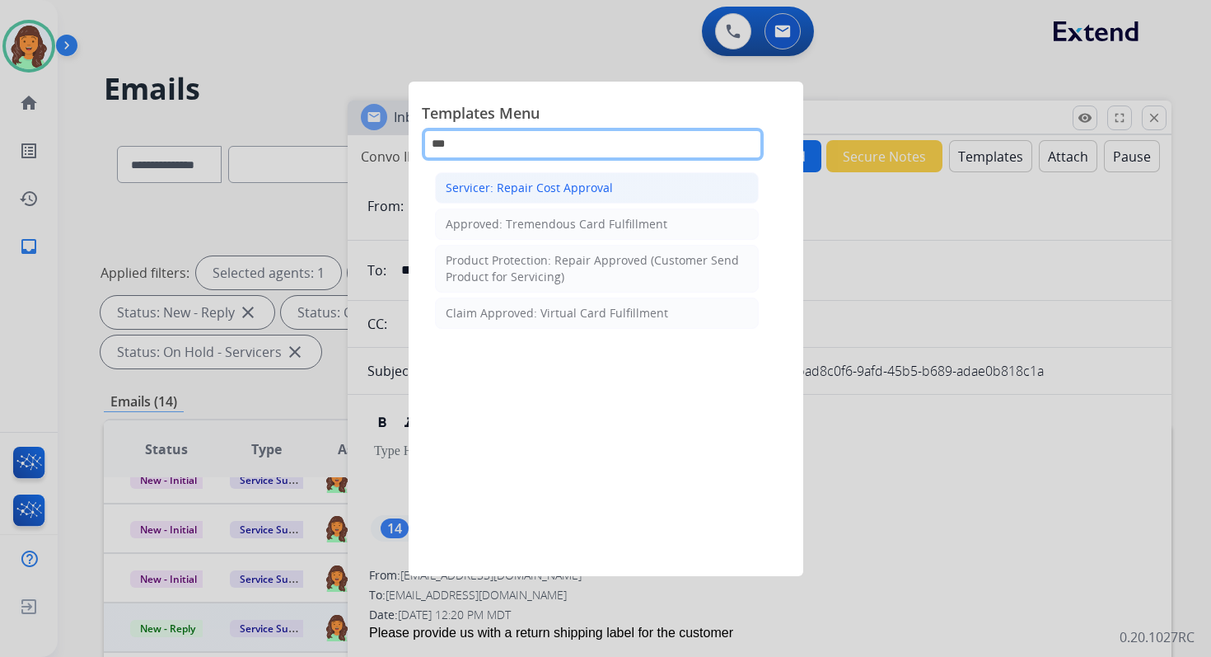
type input "***"
click at [648, 186] on li "Servicer: Repair Cost Approval" at bounding box center [597, 187] width 324 height 31
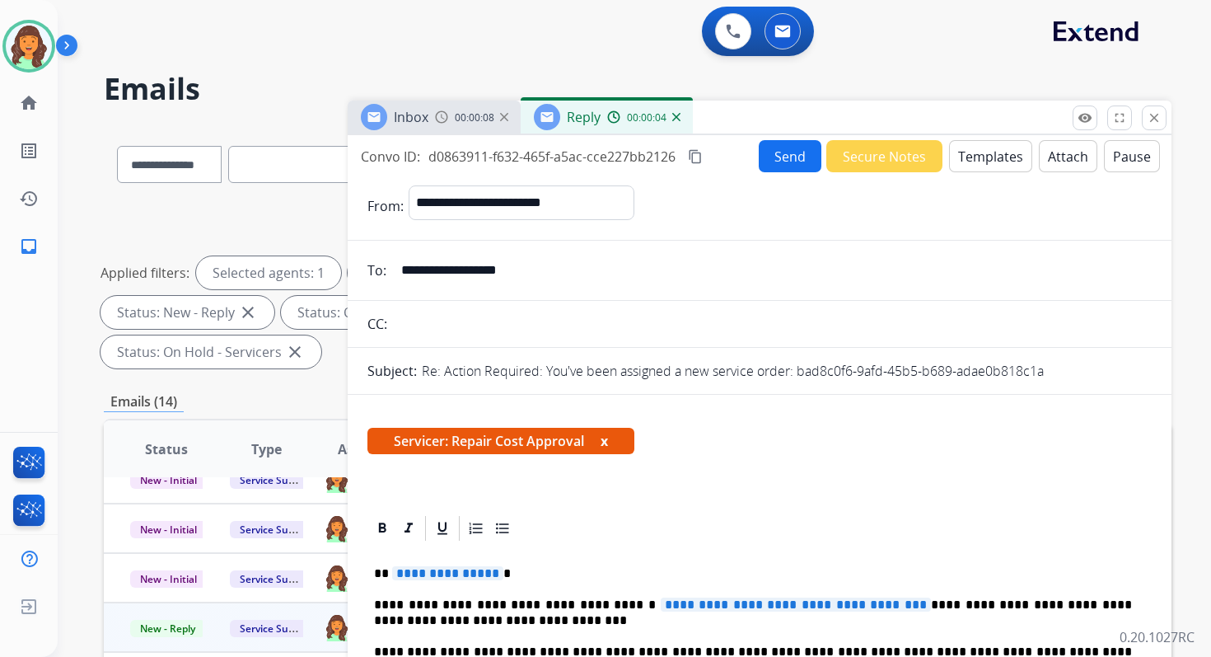
click at [1003, 158] on button "Templates" at bounding box center [990, 156] width 83 height 32
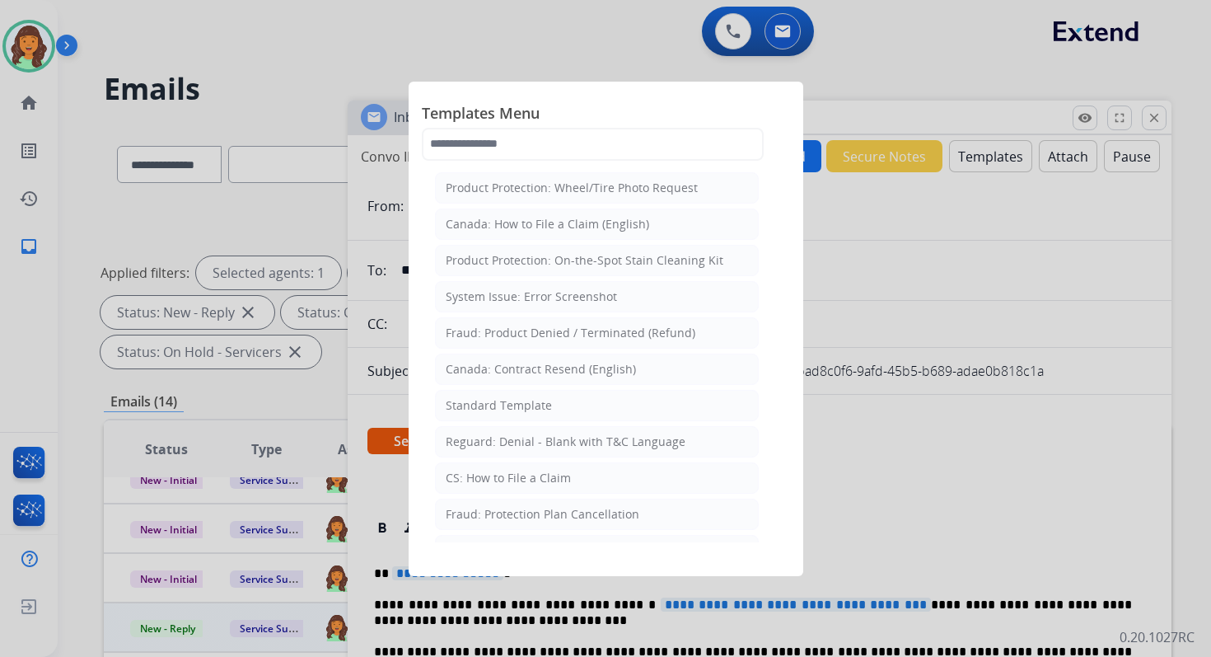
click at [1073, 148] on div at bounding box center [605, 328] width 1211 height 657
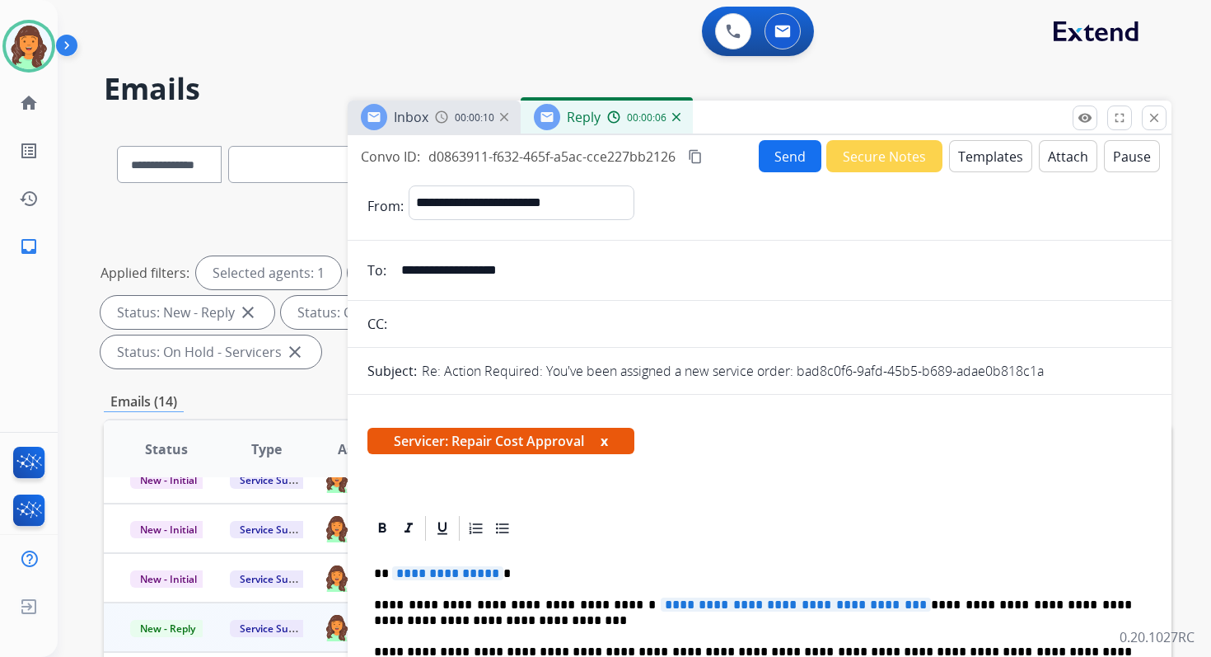
click at [1060, 154] on button "Attach" at bounding box center [1068, 156] width 58 height 32
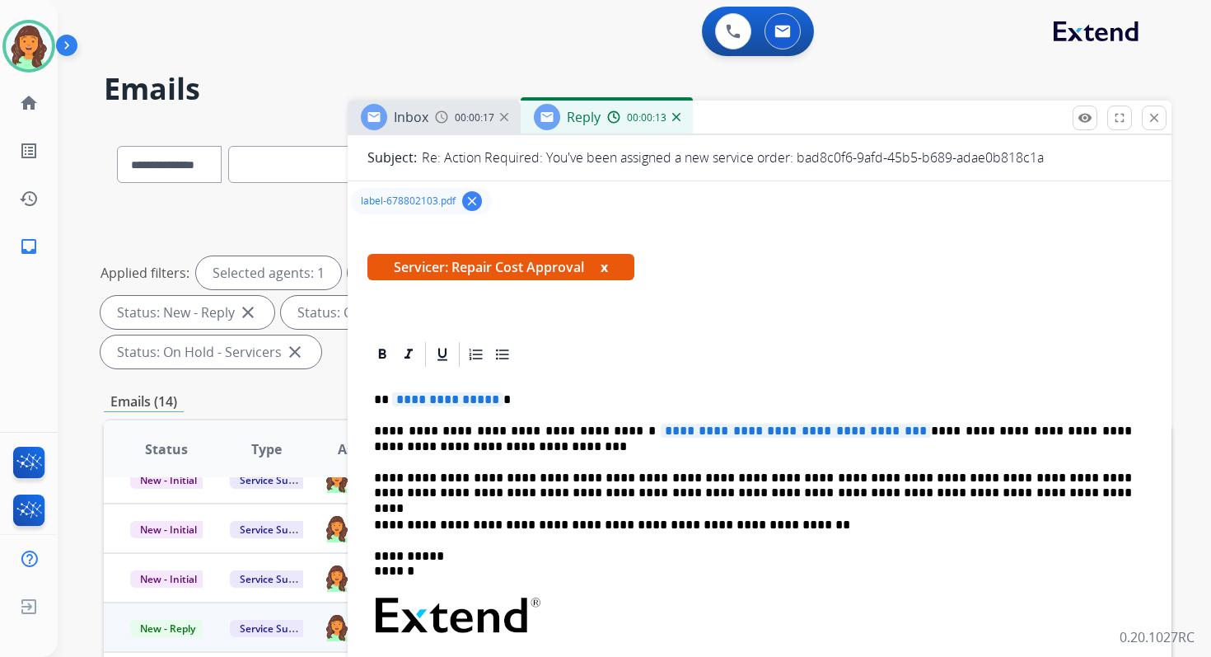
scroll to position [216, 0]
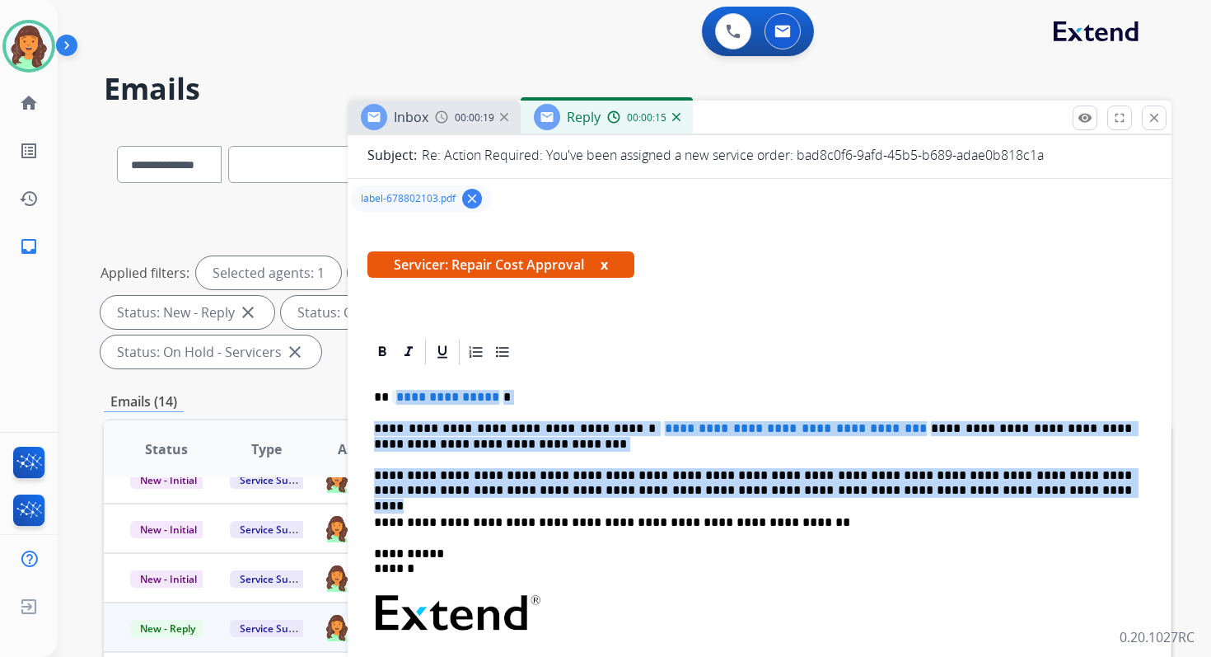
drag, startPoint x: 394, startPoint y: 395, endPoint x: 909, endPoint y: 488, distance: 523.3
click at [909, 488] on div "**********" at bounding box center [759, 605] width 784 height 476
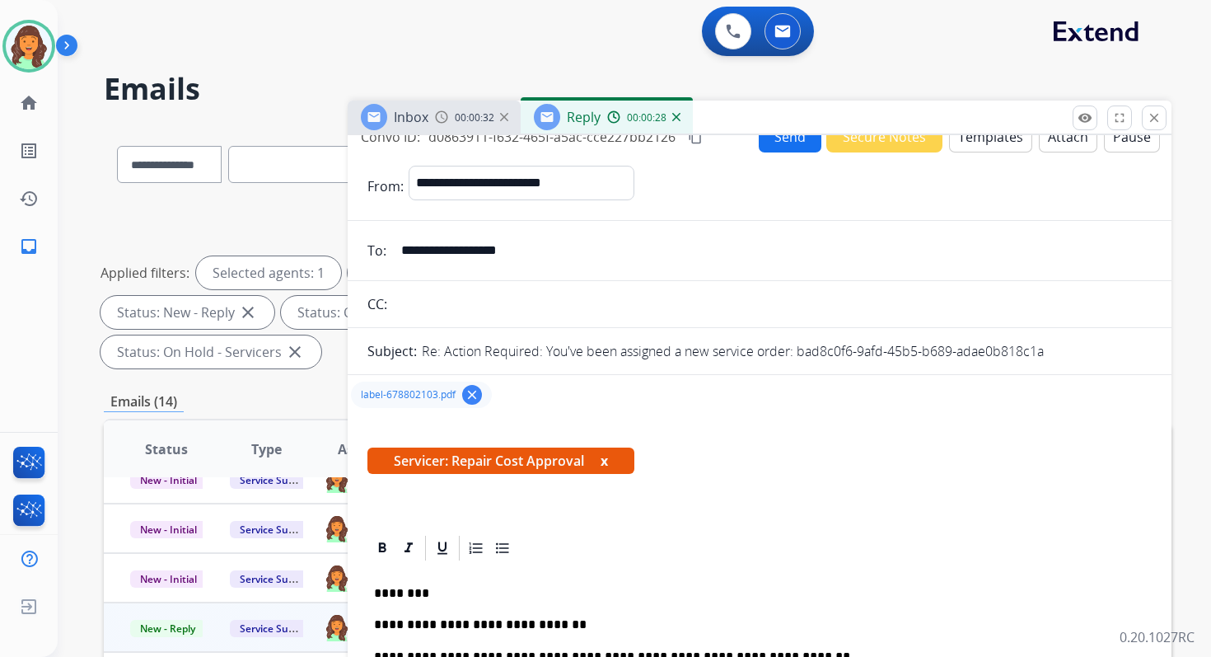
scroll to position [0, 0]
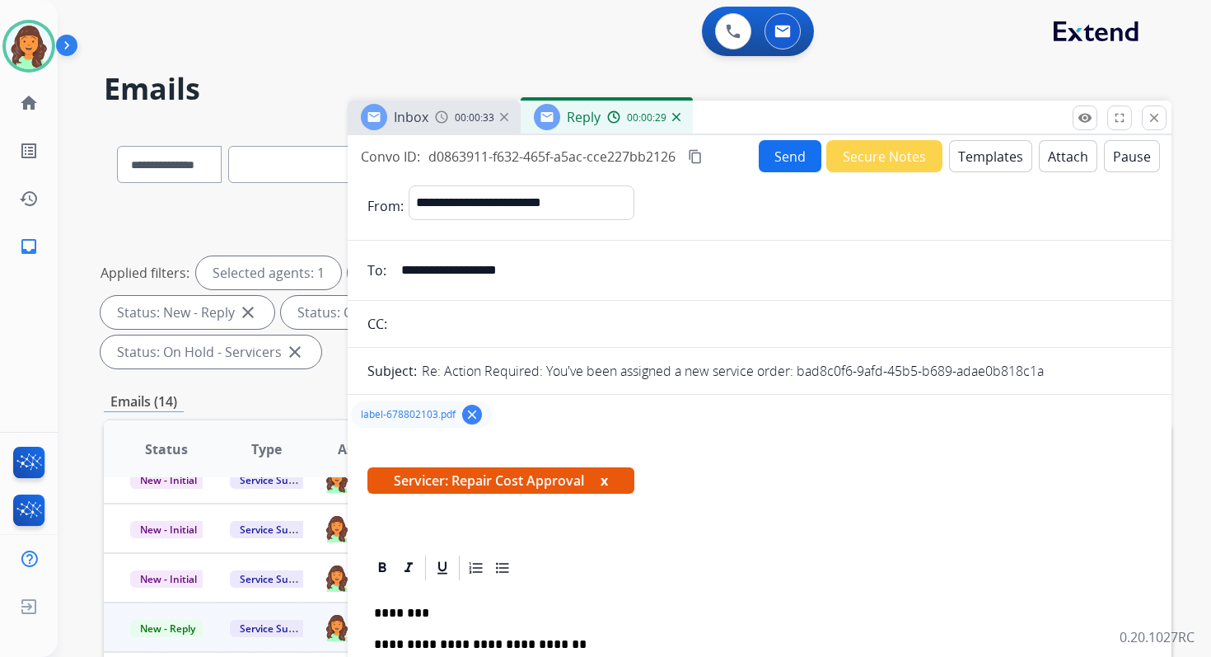
click at [700, 157] on mat-icon "content_copy" at bounding box center [695, 156] width 15 height 15
click at [814, 157] on div "Send Secure Notes Templates Attach Pause" at bounding box center [959, 156] width 401 height 32
click at [777, 152] on button "Send" at bounding box center [790, 156] width 63 height 32
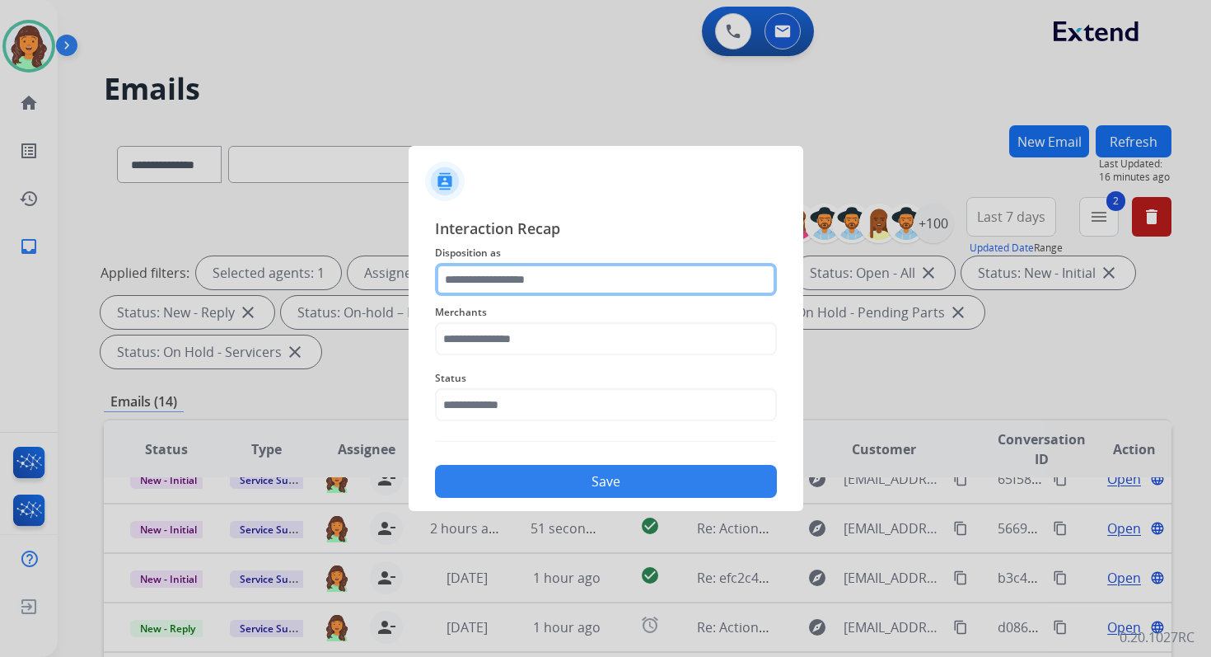
click at [480, 292] on input "text" at bounding box center [606, 279] width 342 height 33
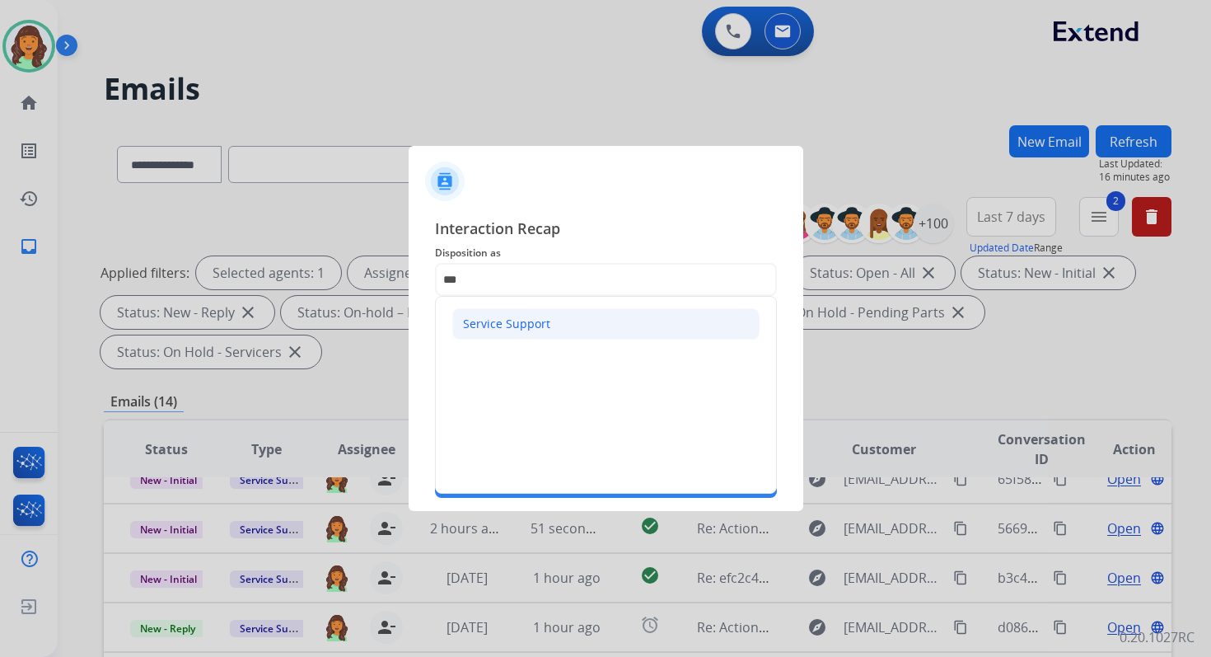
click at [494, 333] on li "Service Support" at bounding box center [605, 323] width 307 height 31
type input "**********"
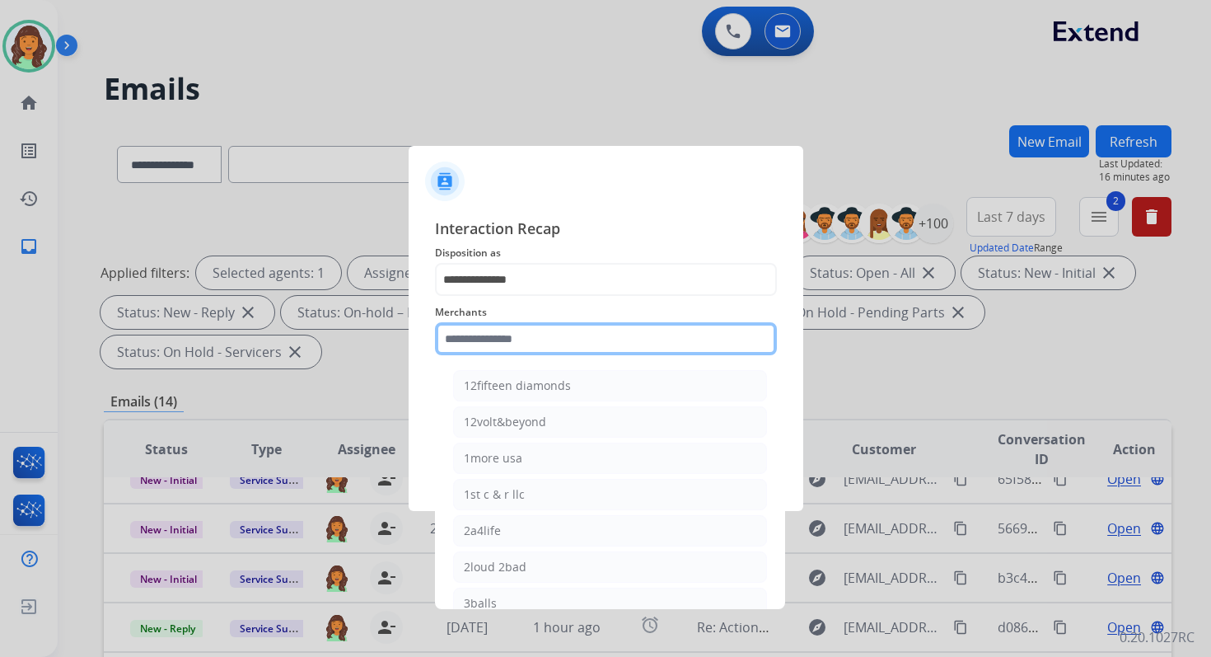
click at [498, 337] on input "text" at bounding box center [606, 338] width 342 height 33
type input "*"
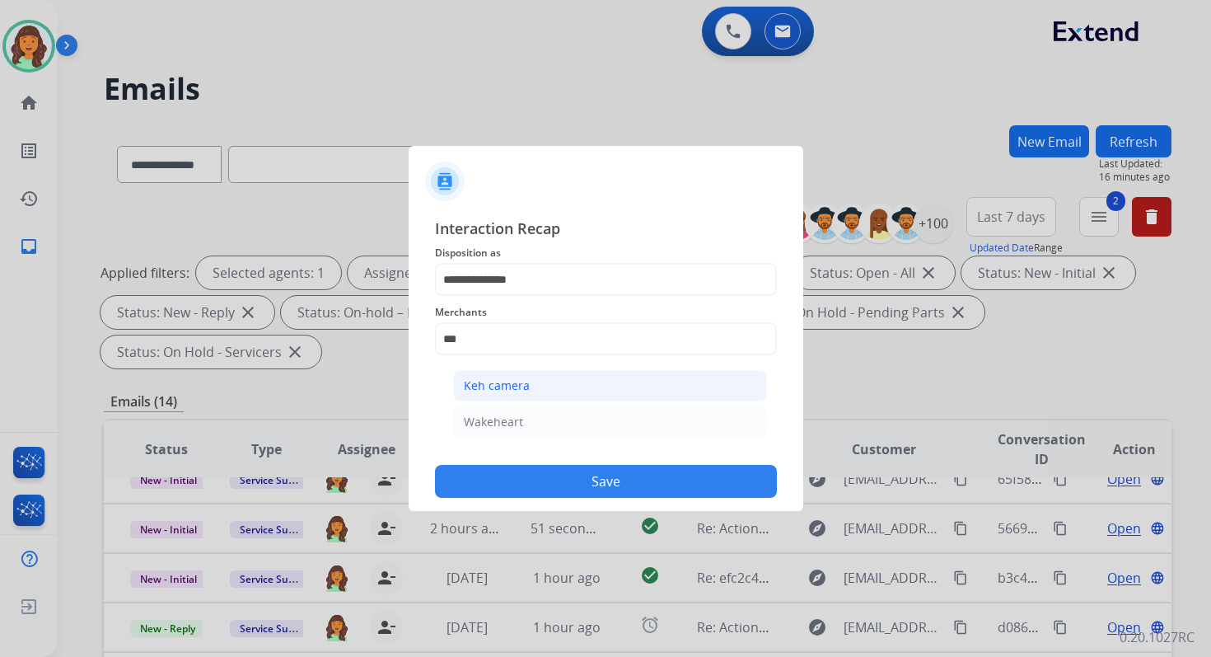
click at [511, 391] on div "Keh camera" at bounding box center [497, 385] width 66 height 16
type input "**********"
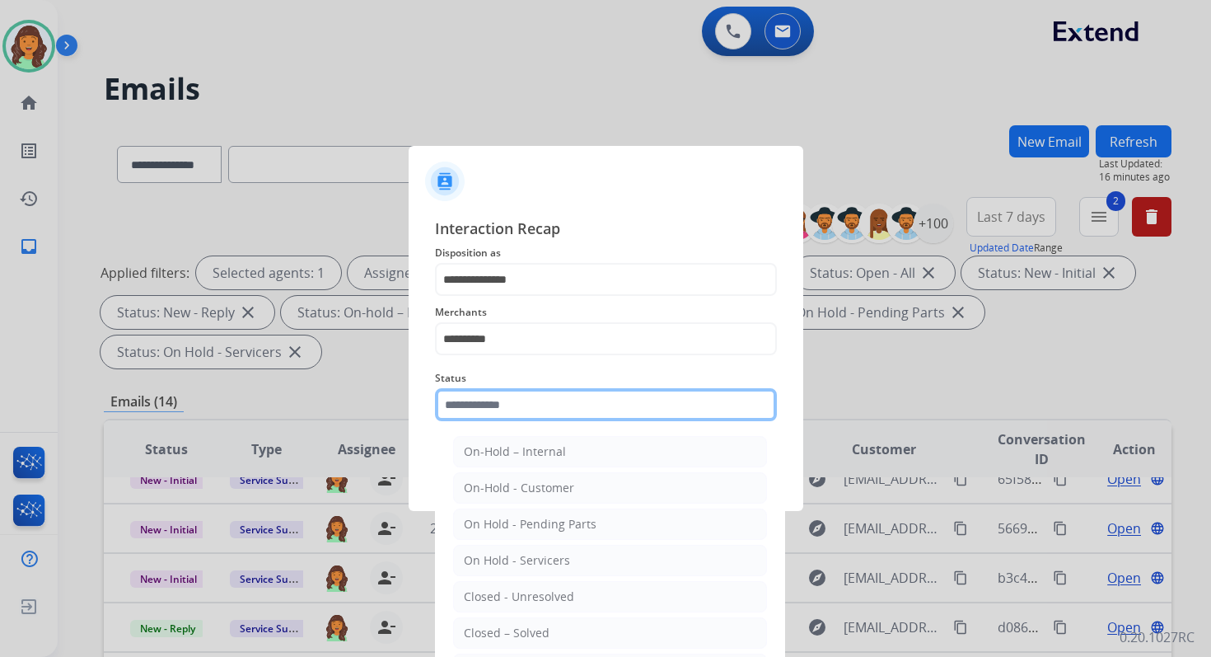
click at [512, 405] on input "text" at bounding box center [606, 404] width 342 height 33
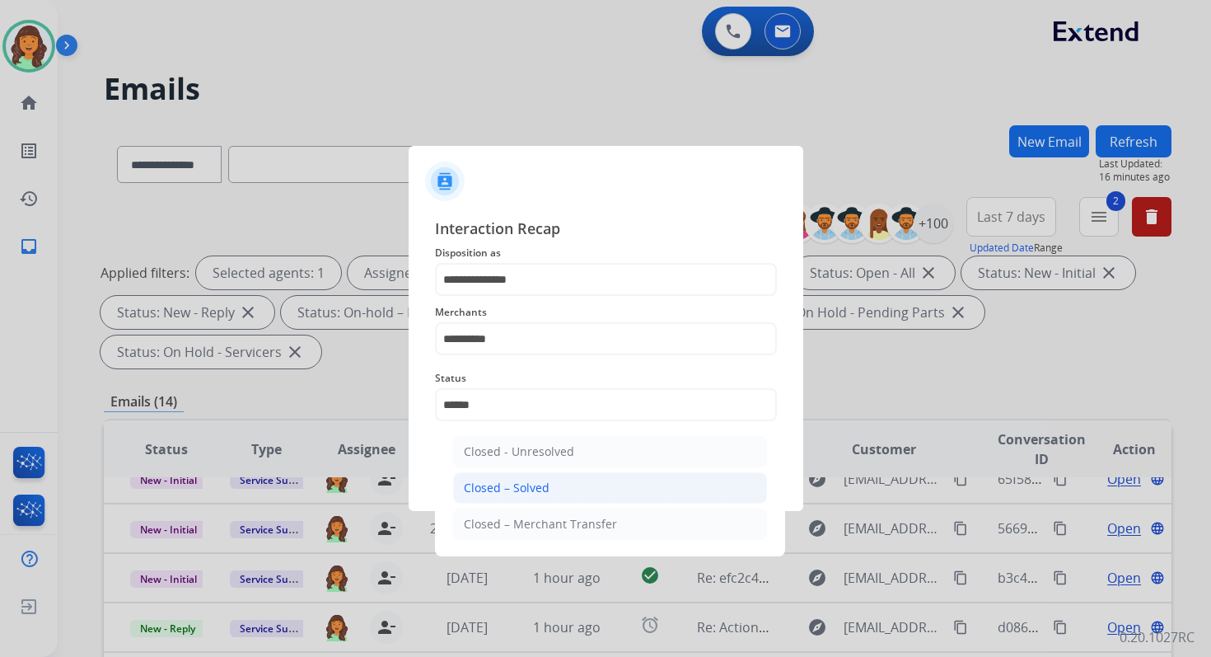
click at [536, 487] on div "Closed – Solved" at bounding box center [507, 488] width 86 height 16
type input "**********"
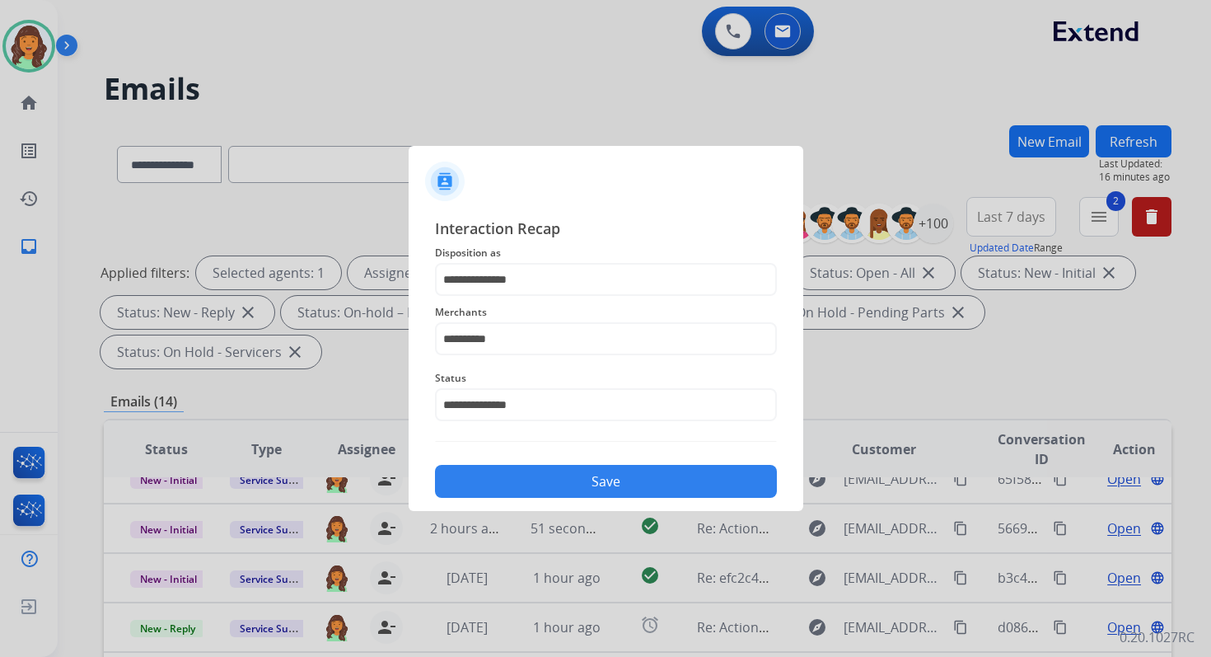
click at [536, 487] on button "Save" at bounding box center [606, 481] width 342 height 33
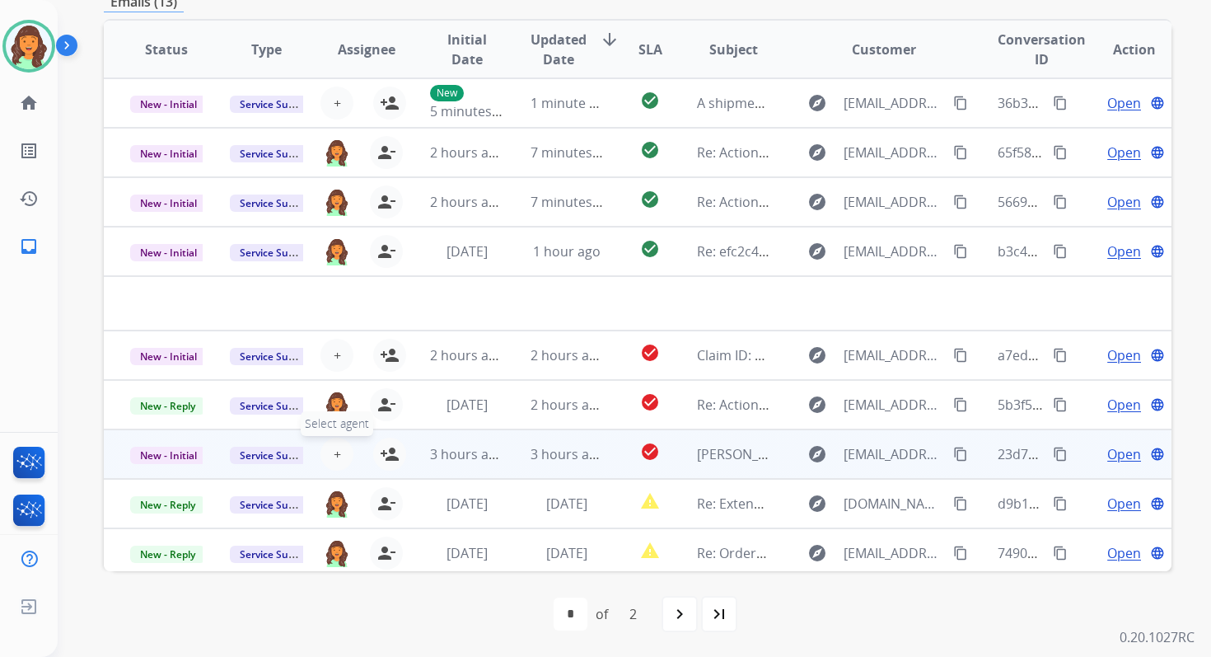
click at [334, 449] on span "+" at bounding box center [337, 454] width 7 height 20
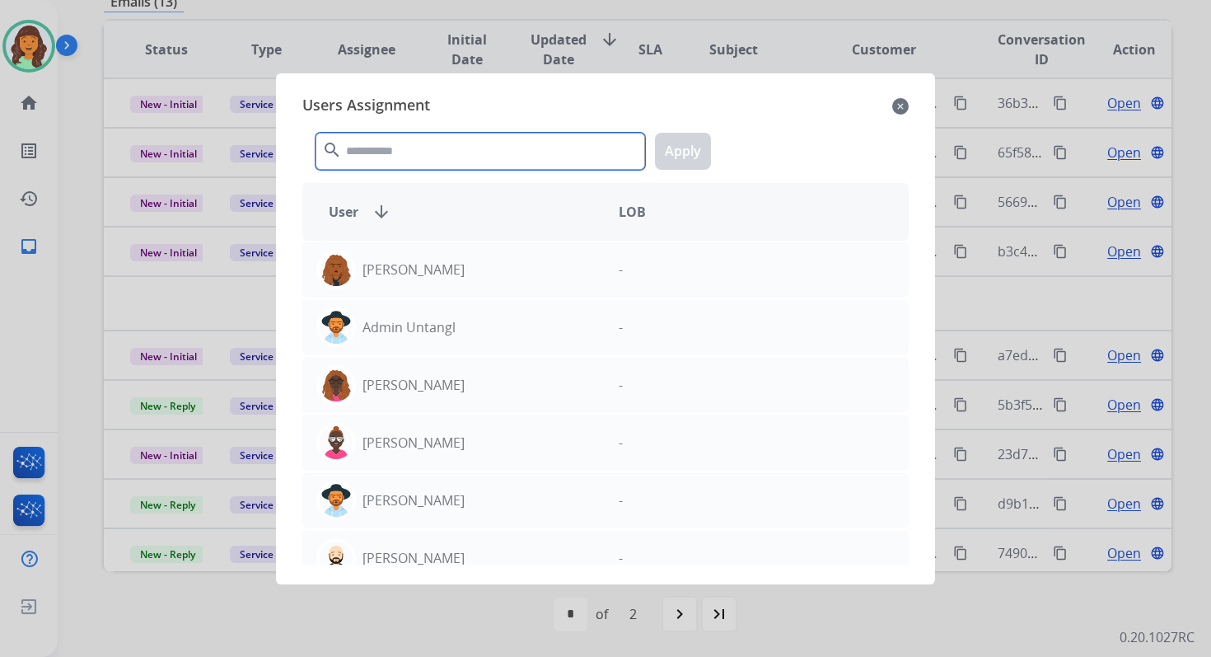
click at [440, 153] on input "text" at bounding box center [481, 151] width 330 height 37
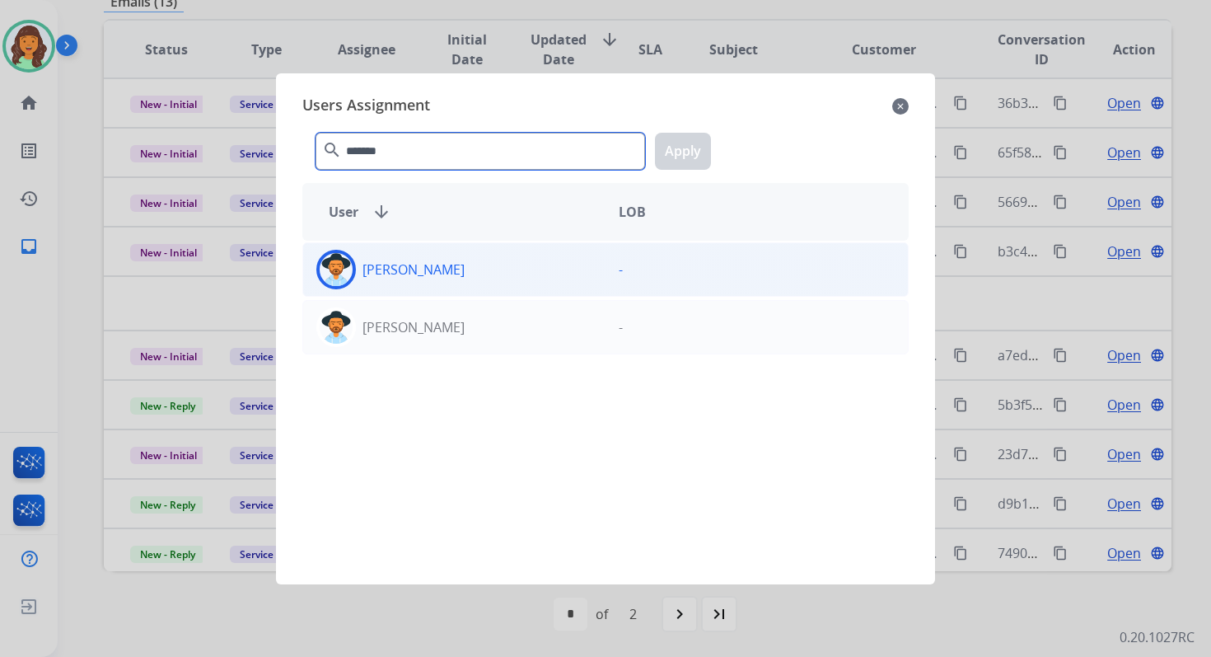
type input "*******"
click at [467, 277] on div "[PERSON_NAME]" at bounding box center [454, 270] width 302 height 40
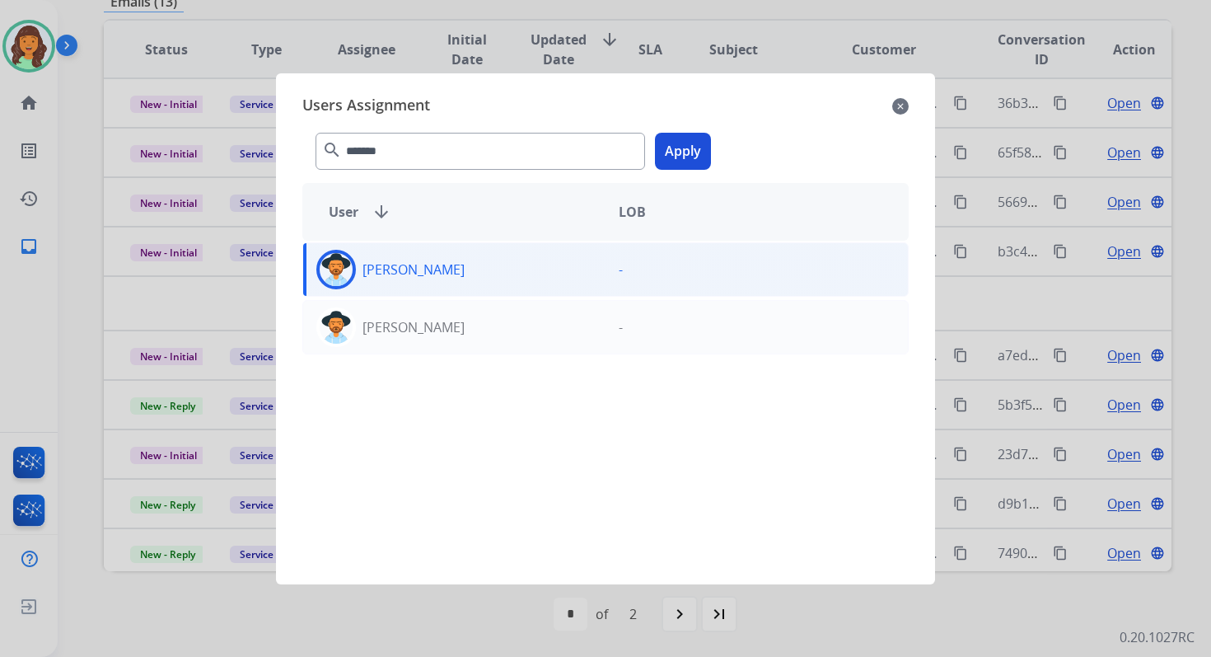
click at [685, 141] on button "Apply" at bounding box center [683, 151] width 56 height 37
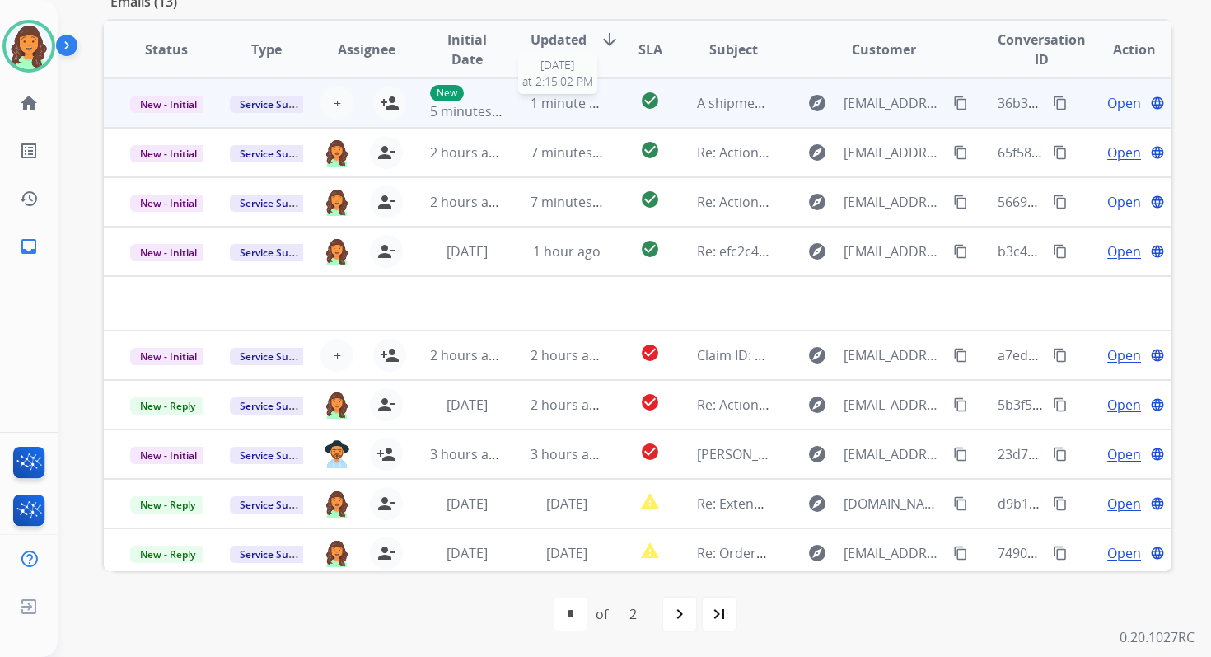
click at [580, 110] on span "1 minute ago" at bounding box center [572, 103] width 82 height 18
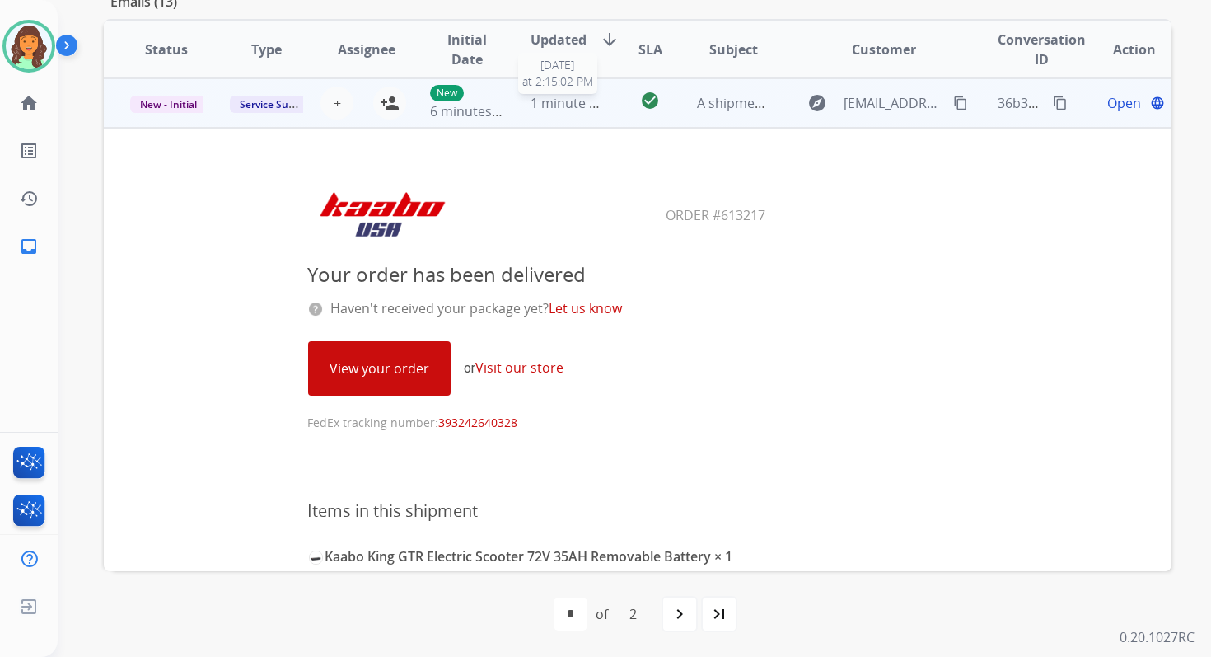
click at [582, 105] on span "1 minute ago" at bounding box center [572, 103] width 82 height 18
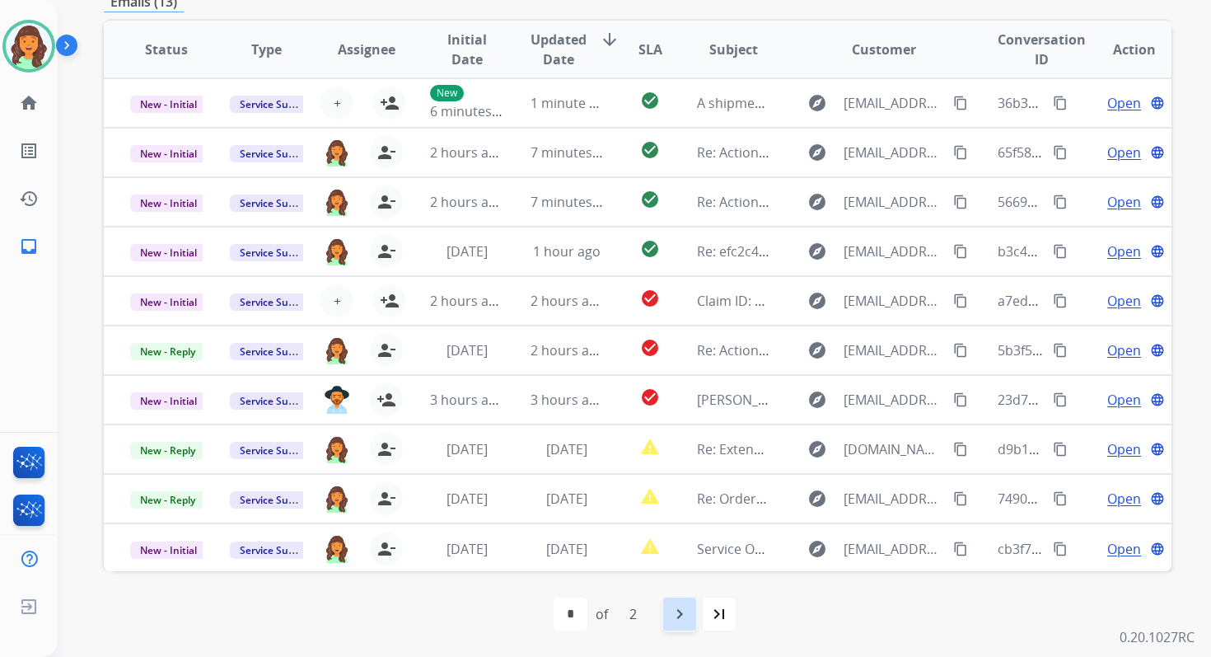
click at [676, 598] on div "navigate_next" at bounding box center [680, 614] width 36 height 36
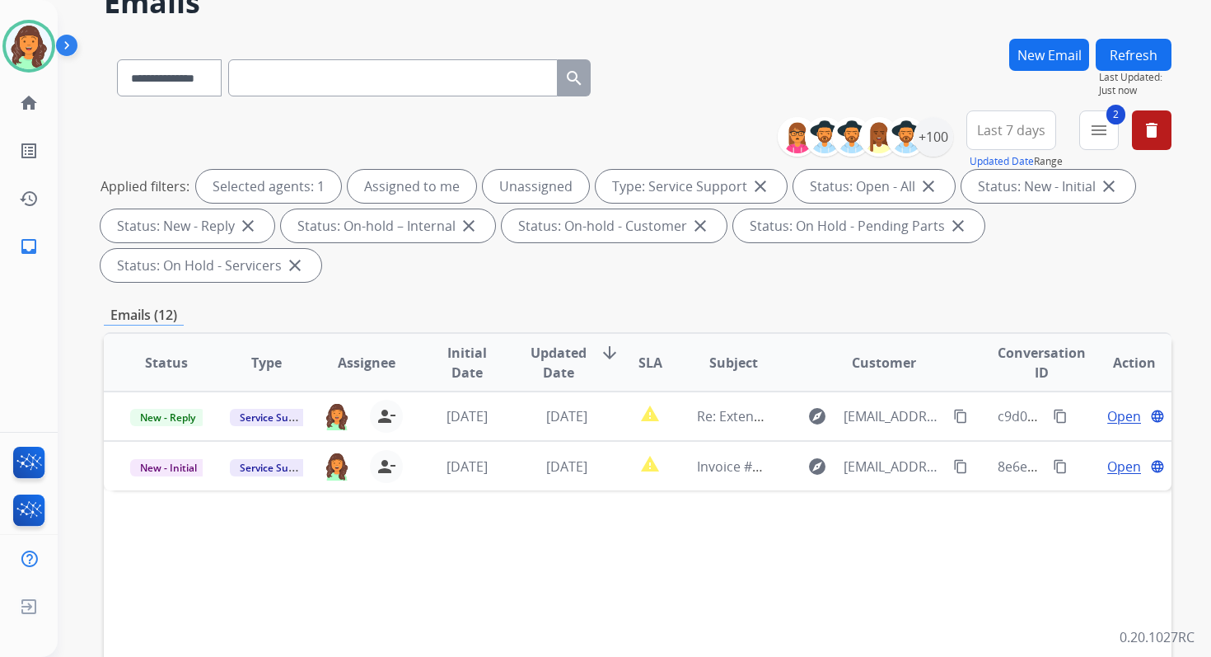
scroll to position [400, 0]
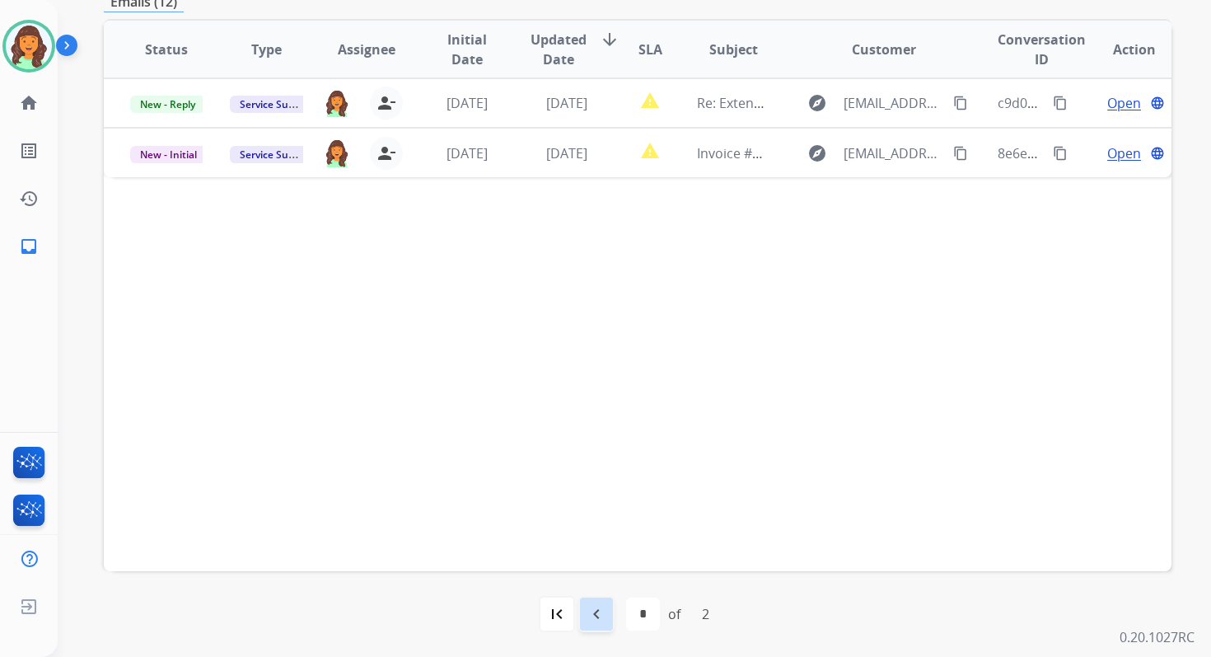
click at [607, 602] on div "navigate_before" at bounding box center [596, 614] width 36 height 36
select select "*"
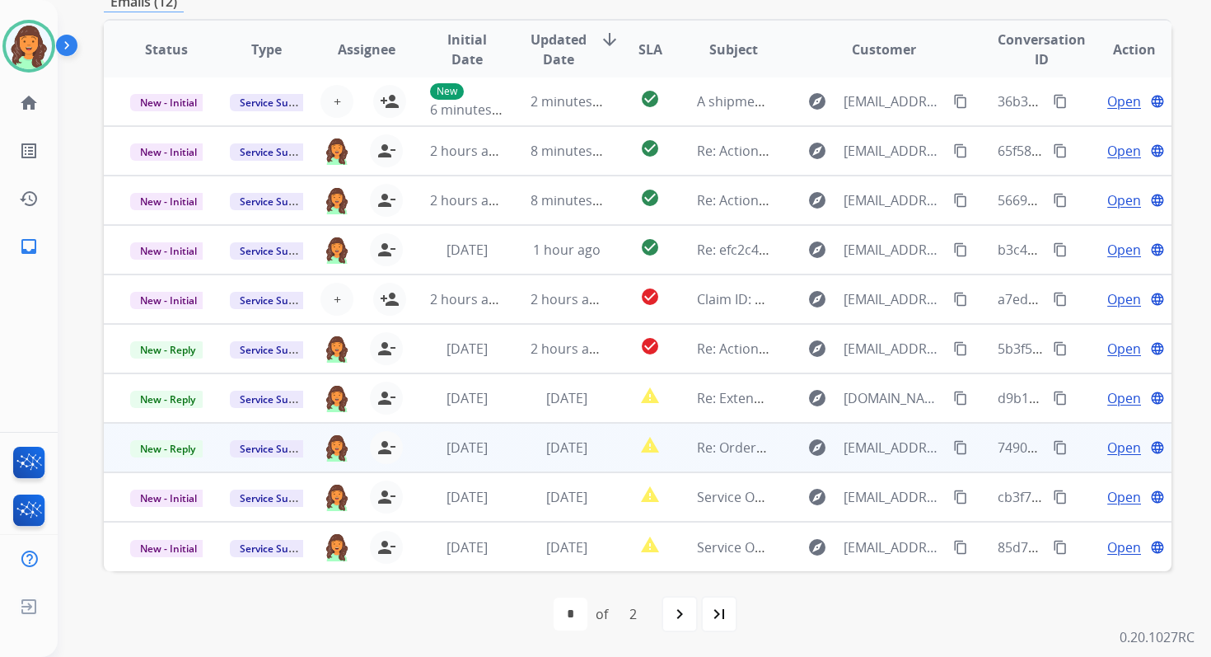
scroll to position [0, 0]
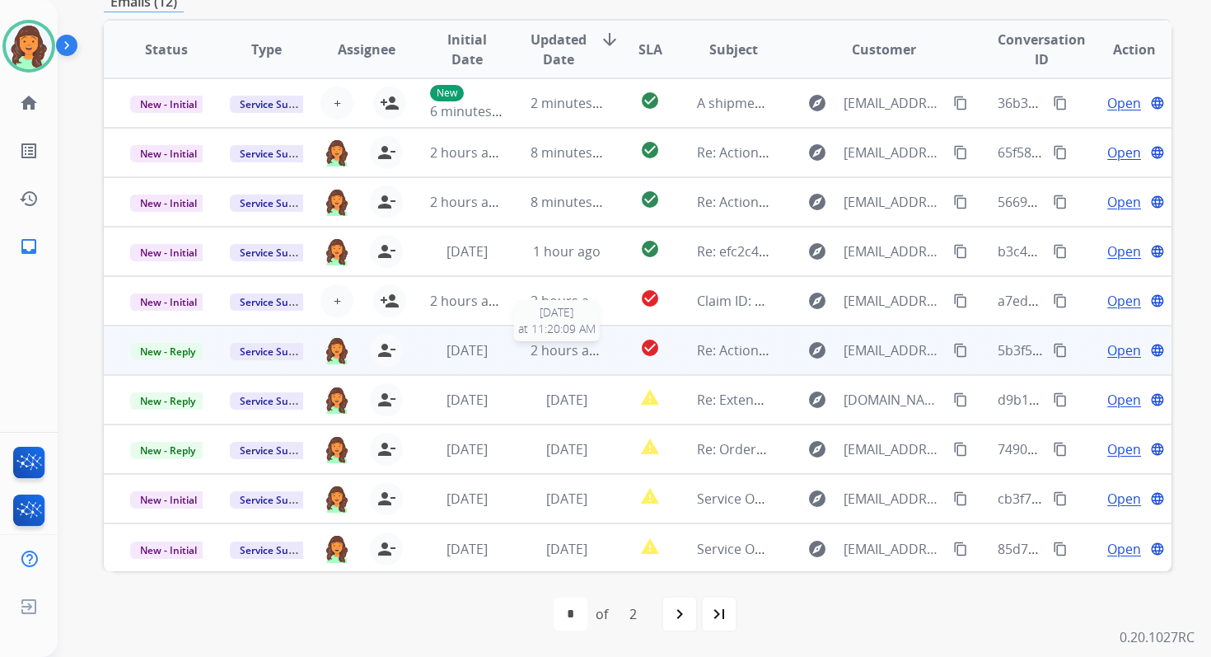
click at [558, 349] on span "2 hours ago" at bounding box center [568, 350] width 74 height 18
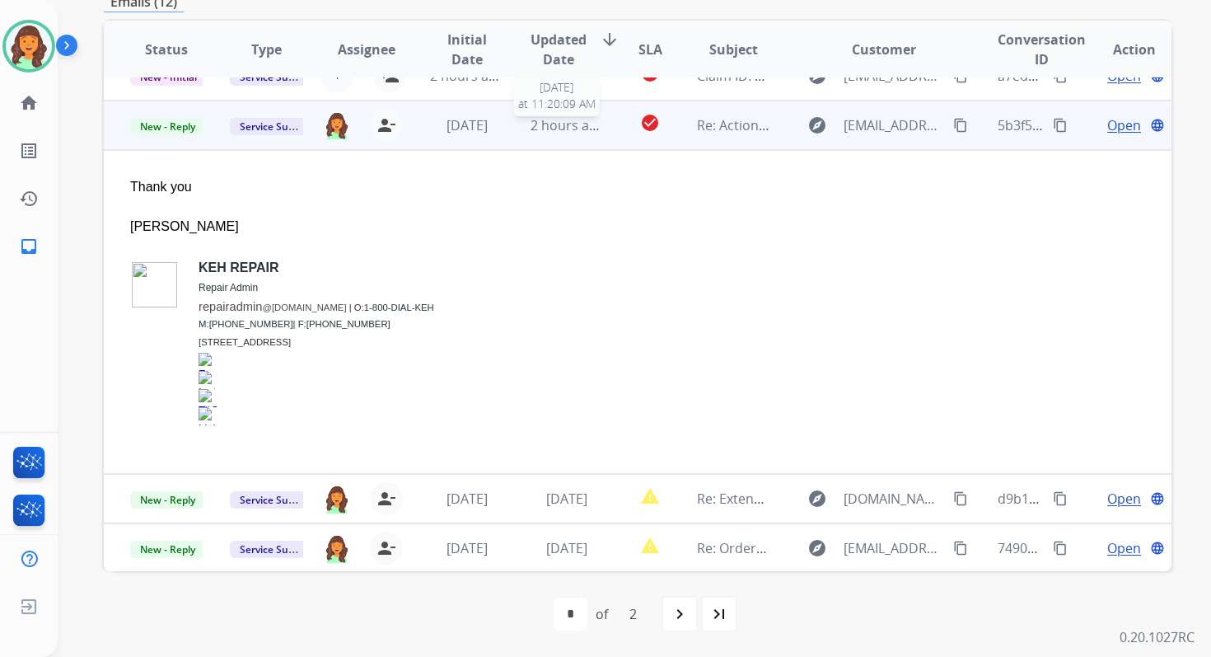
scroll to position [247, 0]
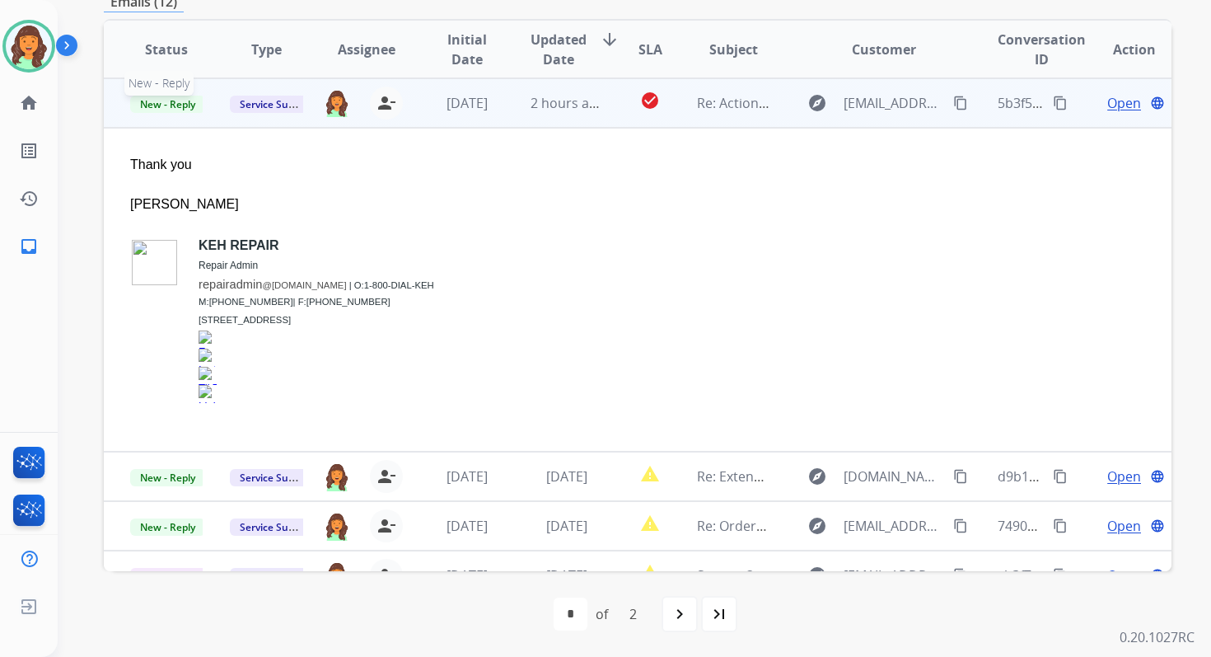
click at [185, 105] on span "New - Reply" at bounding box center [167, 104] width 75 height 17
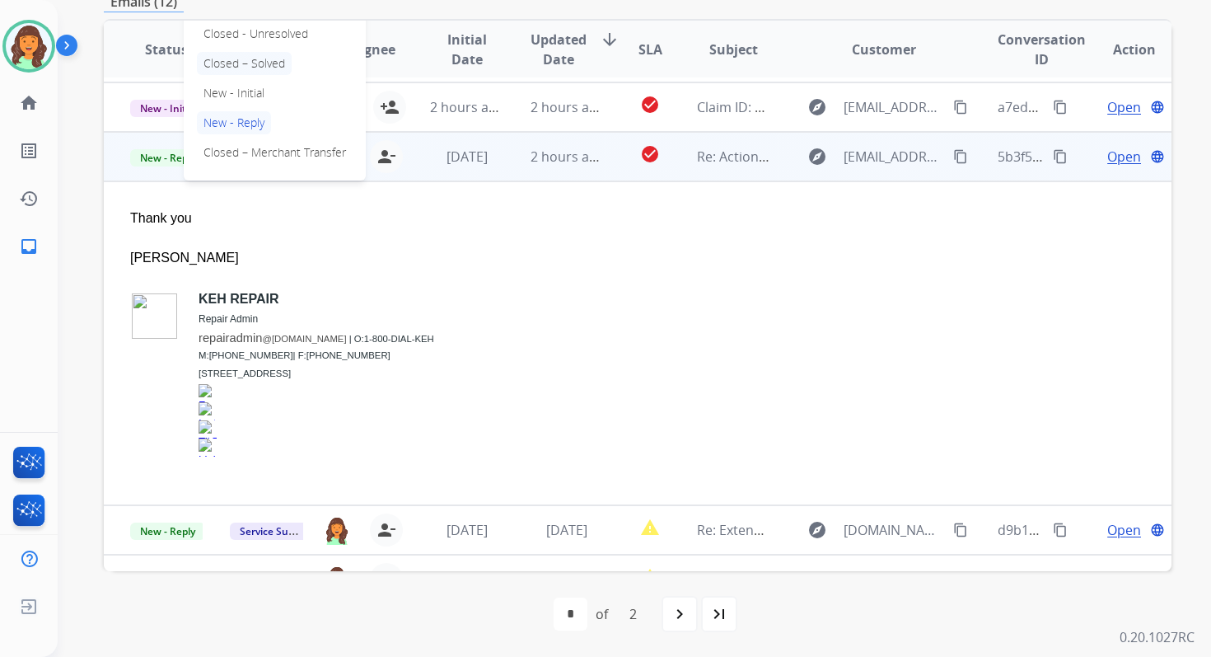
click at [232, 67] on p "Closed – Solved" at bounding box center [244, 63] width 95 height 23
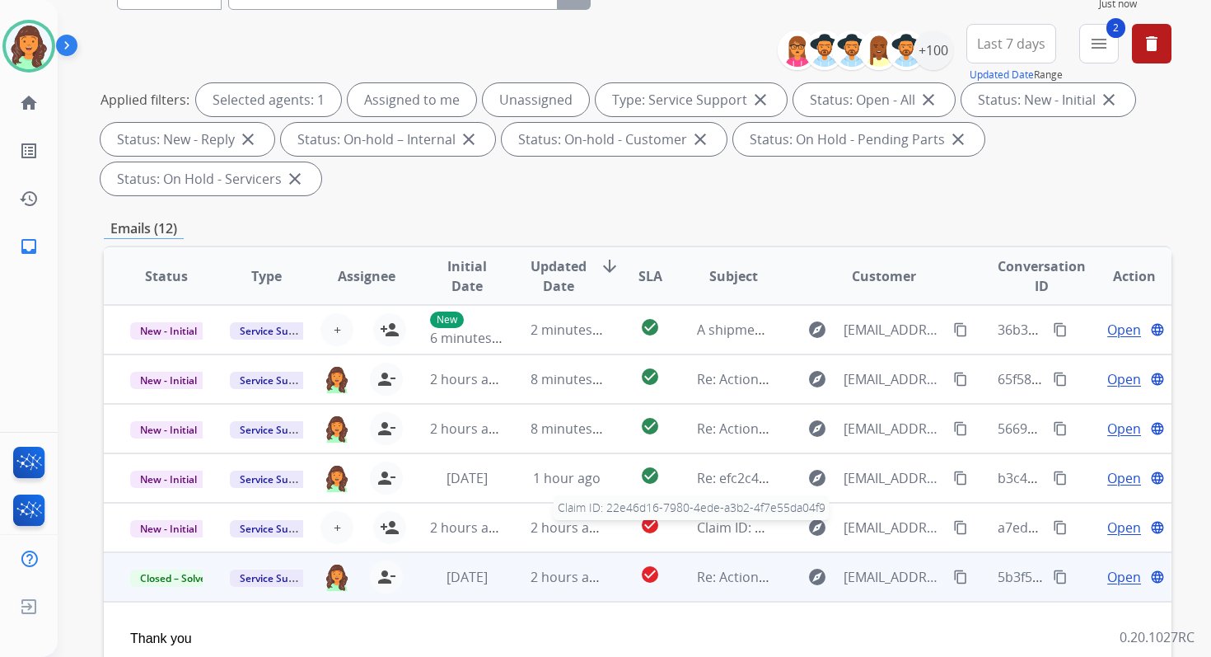
scroll to position [0, 0]
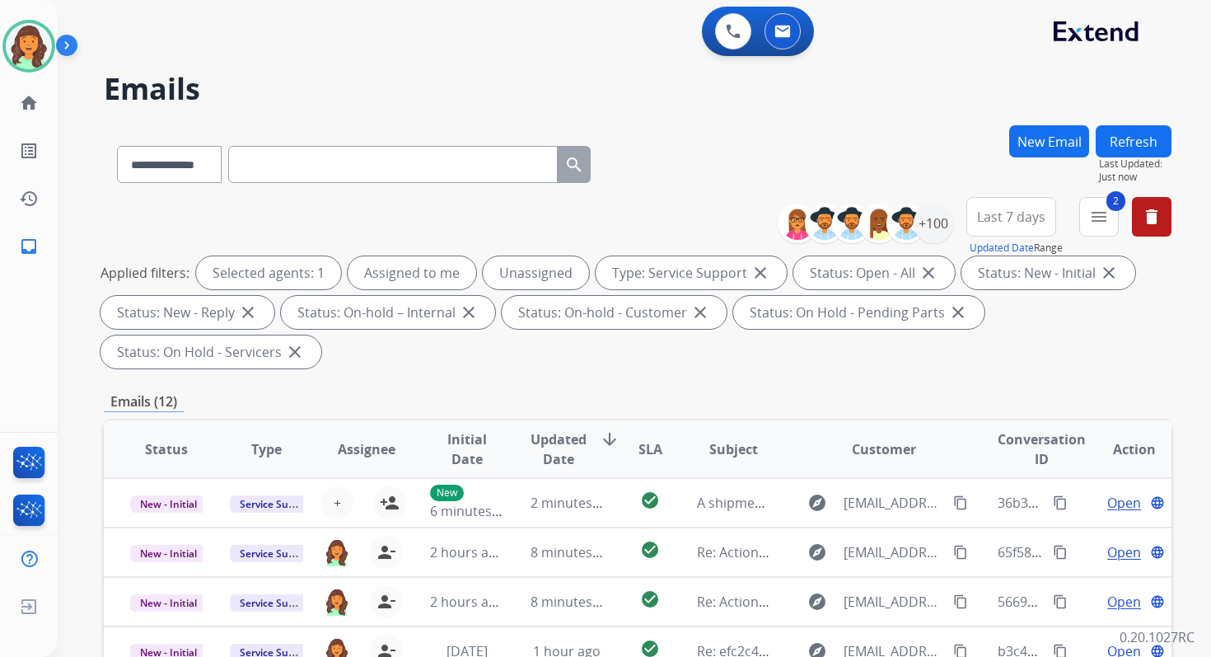
click at [1137, 143] on button "Refresh" at bounding box center [1134, 141] width 76 height 32
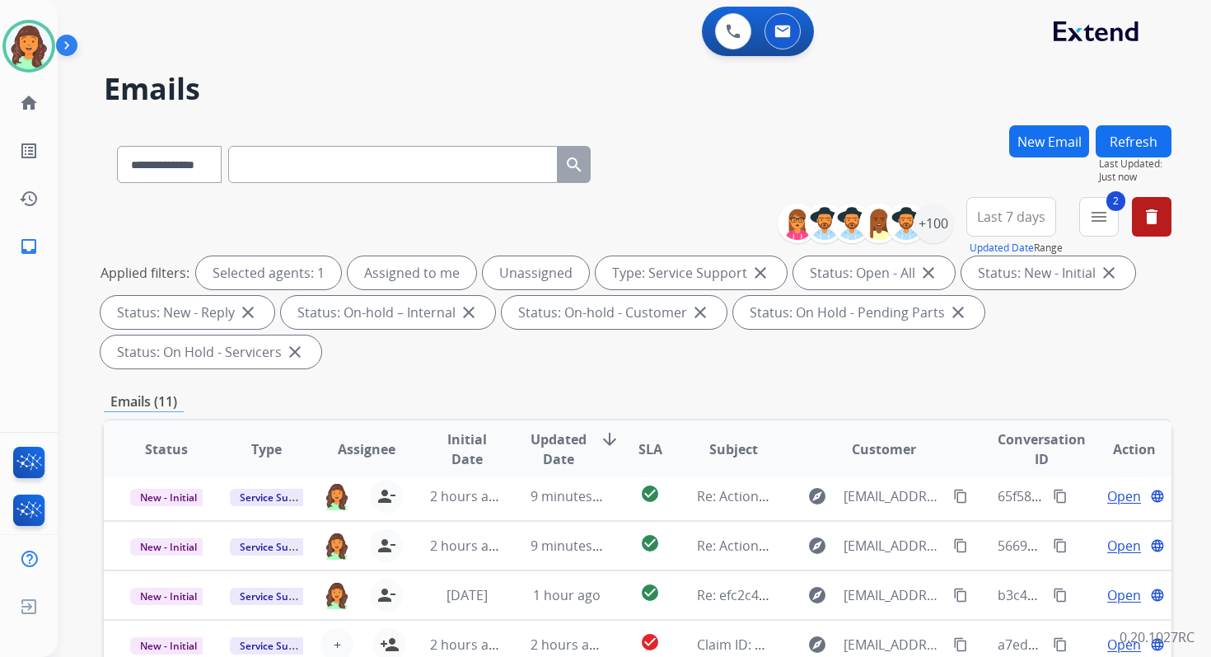
scroll to position [400, 0]
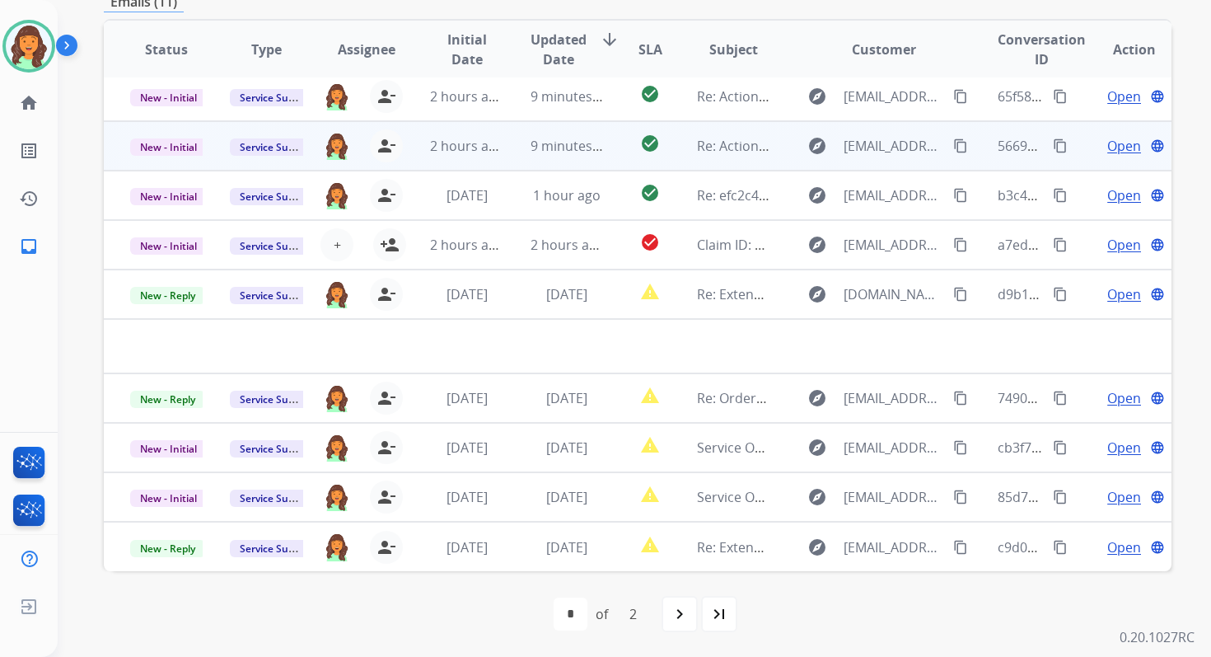
click at [522, 139] on td "9 minutes ago" at bounding box center [554, 145] width 100 height 49
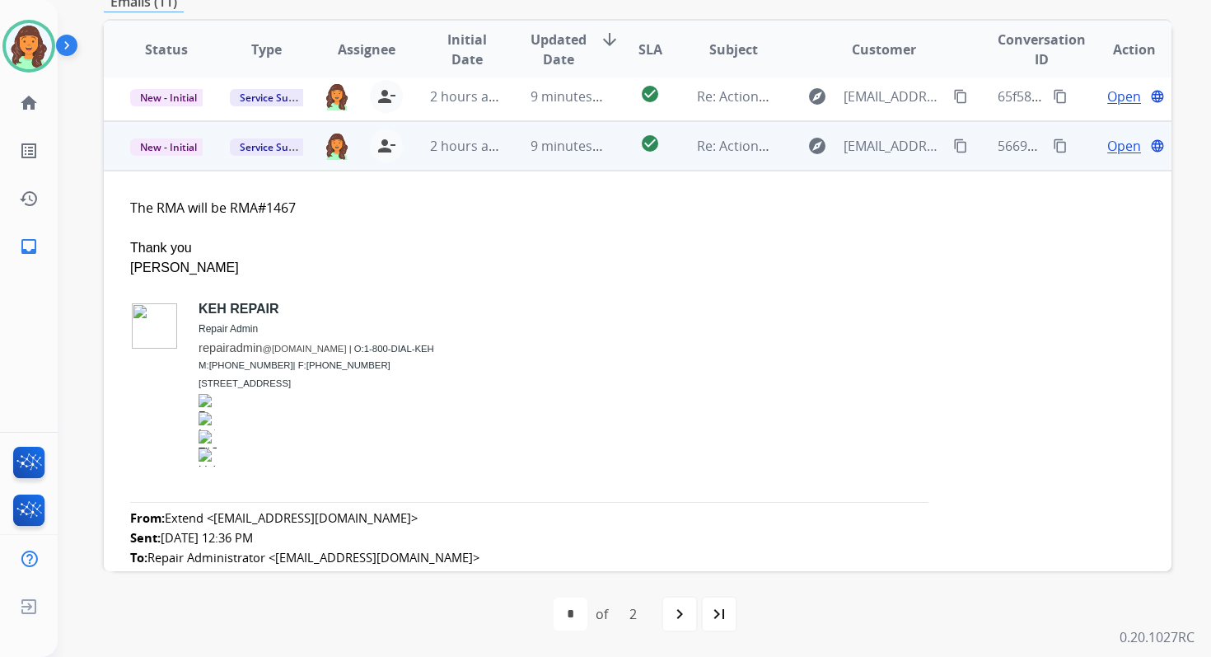
scroll to position [99, 0]
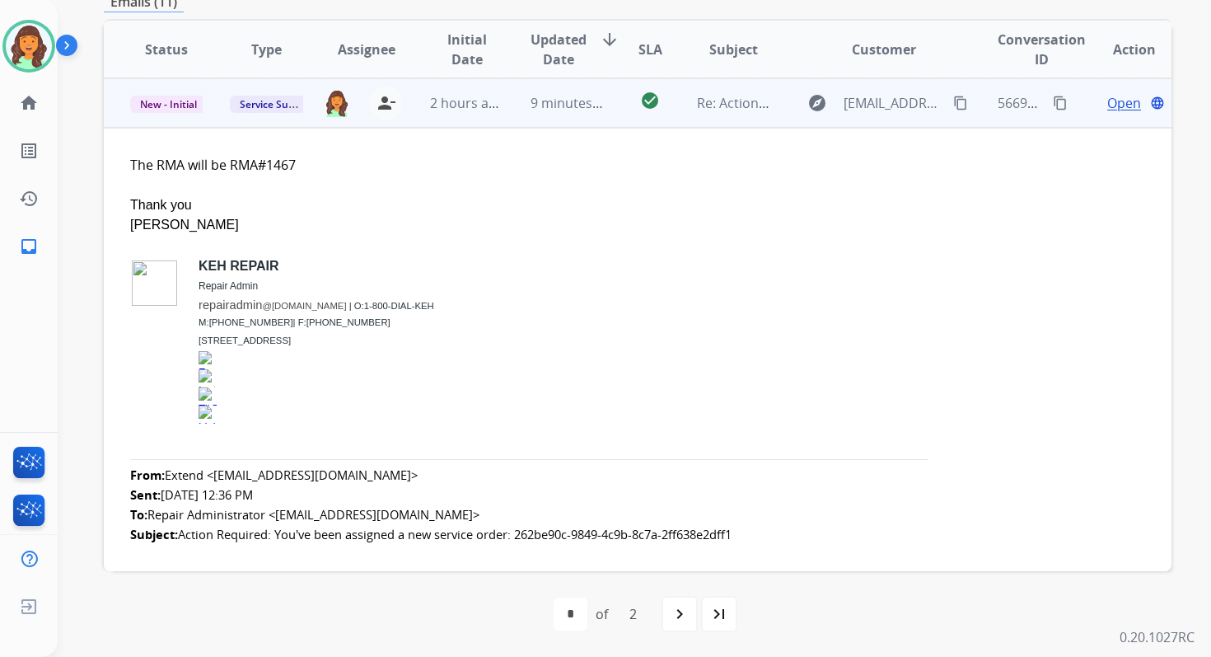
click at [1107, 98] on span "Open" at bounding box center [1124, 103] width 34 height 20
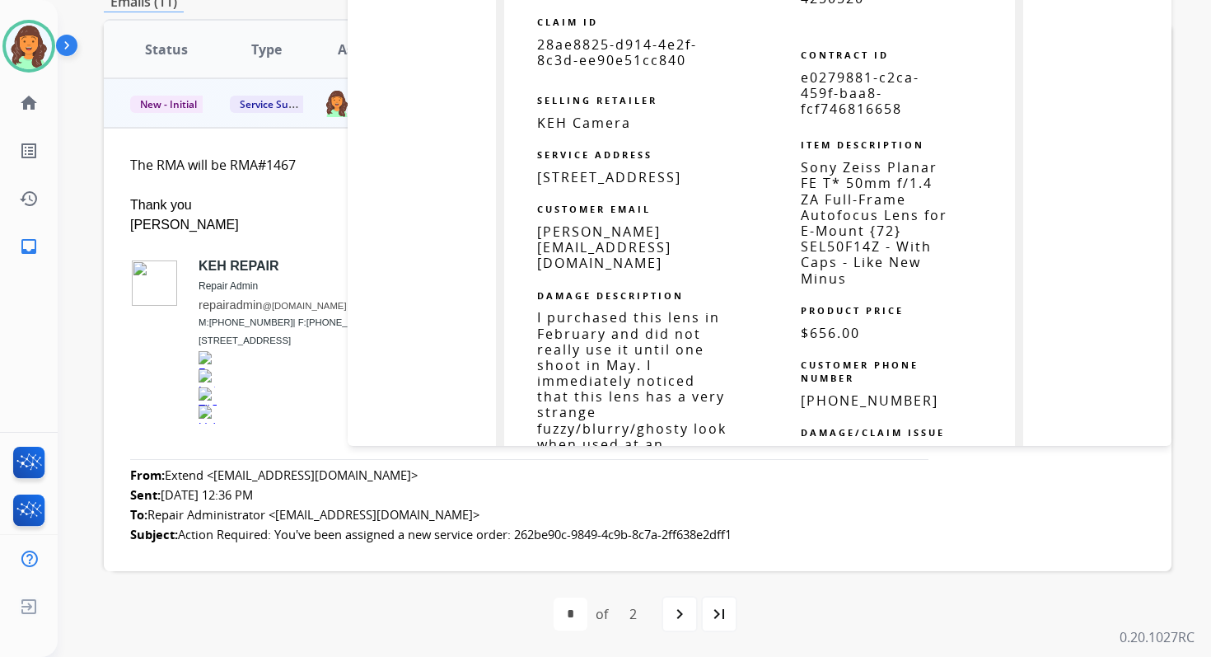
scroll to position [1166, 0]
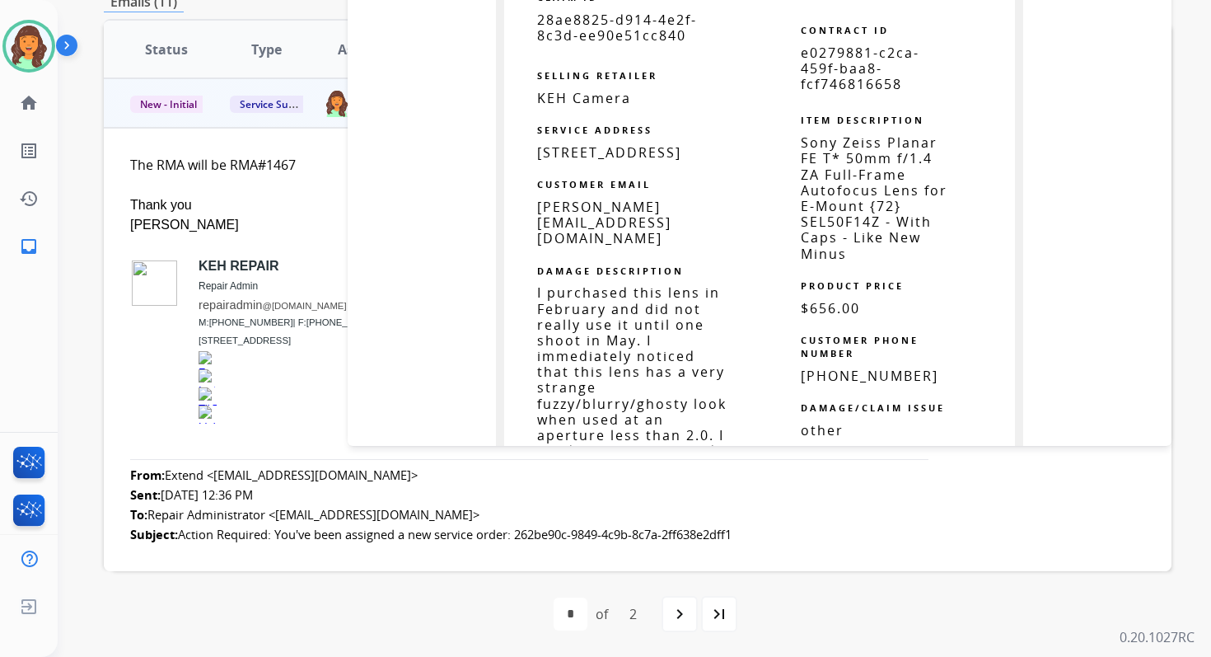
click at [836, 73] on span "e0279881-c2ca-459f-baa8-fcf746816658" at bounding box center [860, 68] width 119 height 49
copy table "e0279881-c2ca-459f-baa8-fcf746816658"
